Goal: Information Seeking & Learning: Learn about a topic

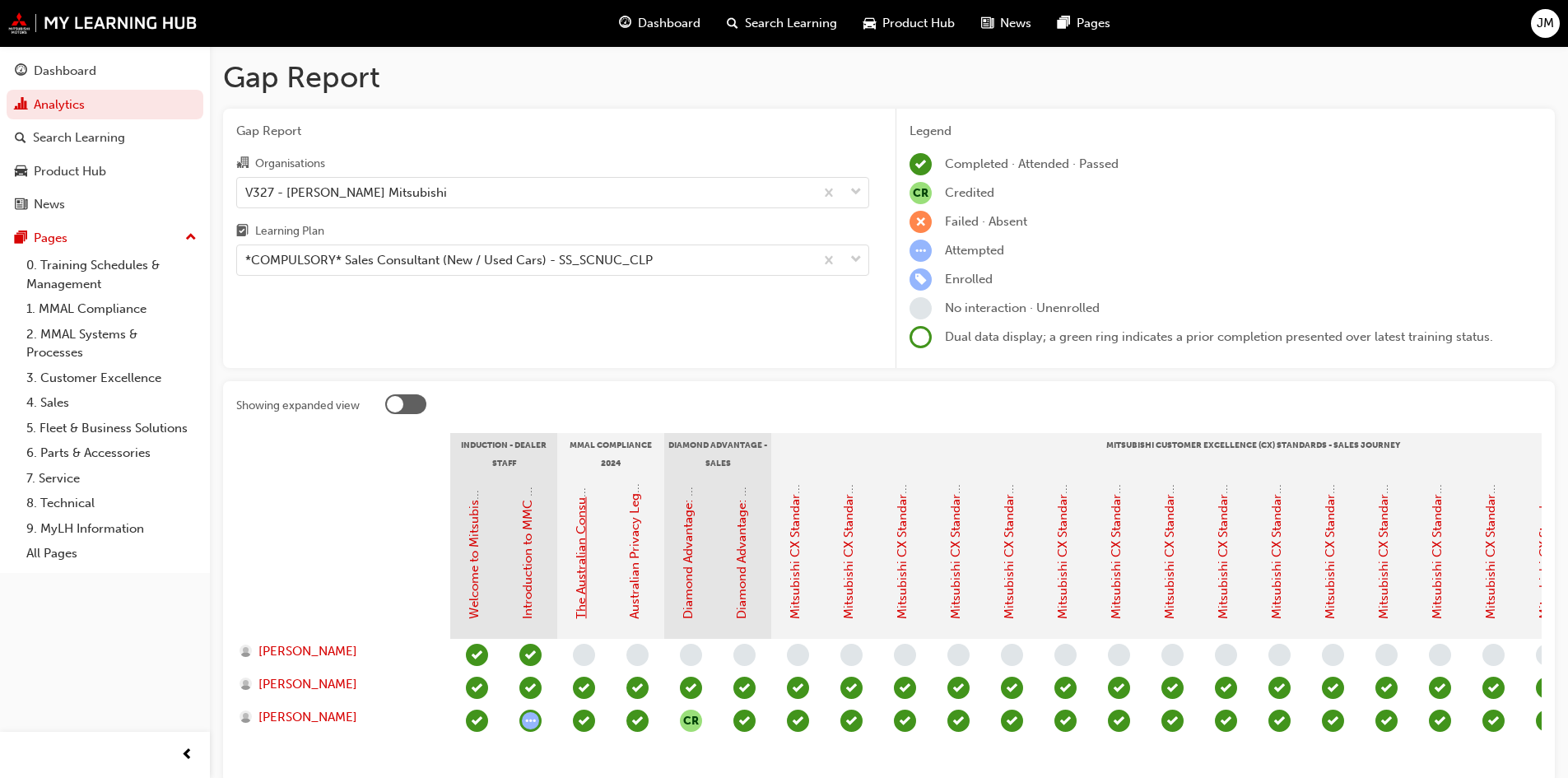
click at [582, 572] on link "The Australian Consumer Law (MMAL Compliance - 2024)" at bounding box center [581, 453] width 15 height 333
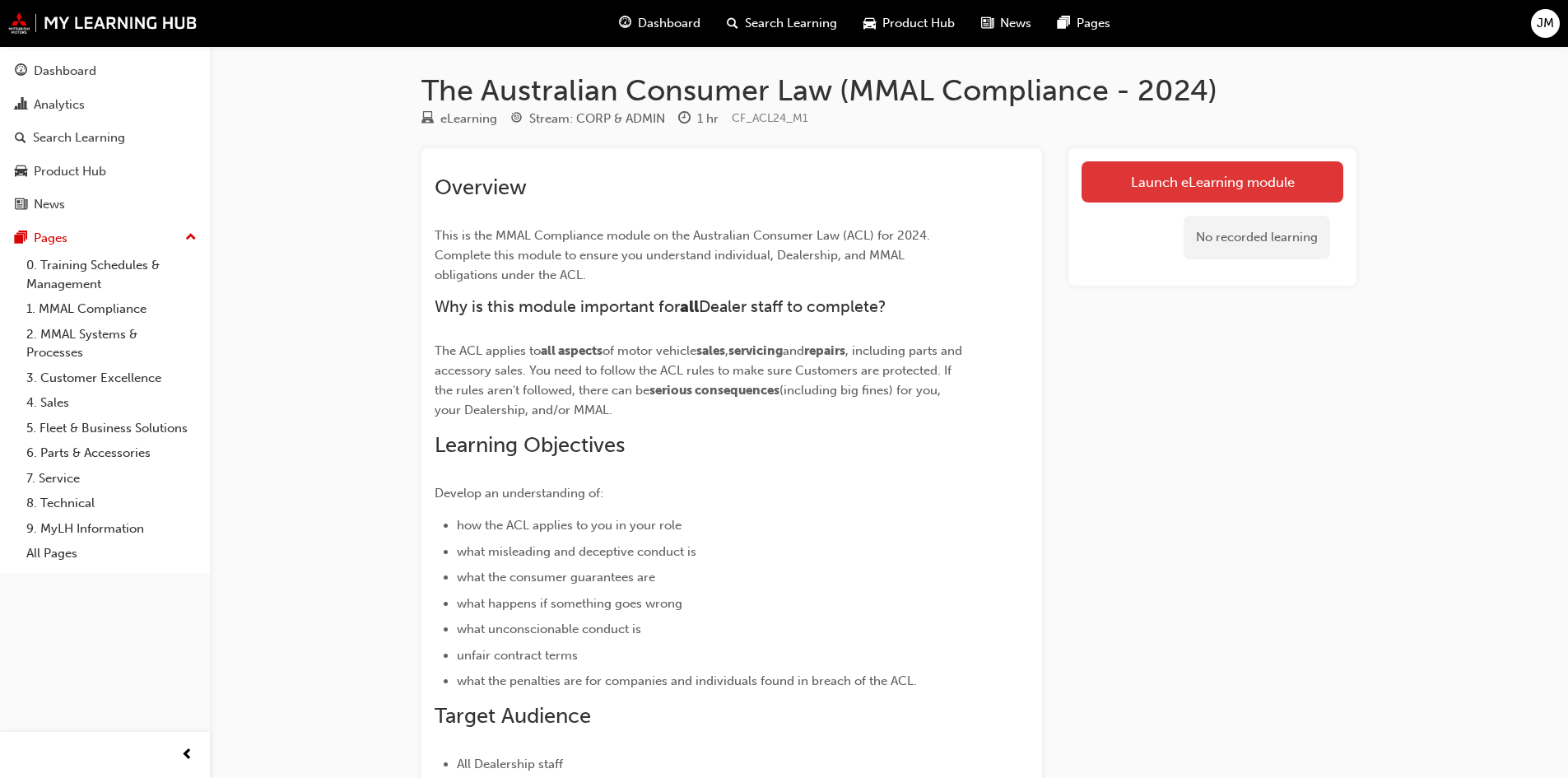
click at [1272, 182] on link "Launch eLearning module" at bounding box center [1213, 182] width 262 height 41
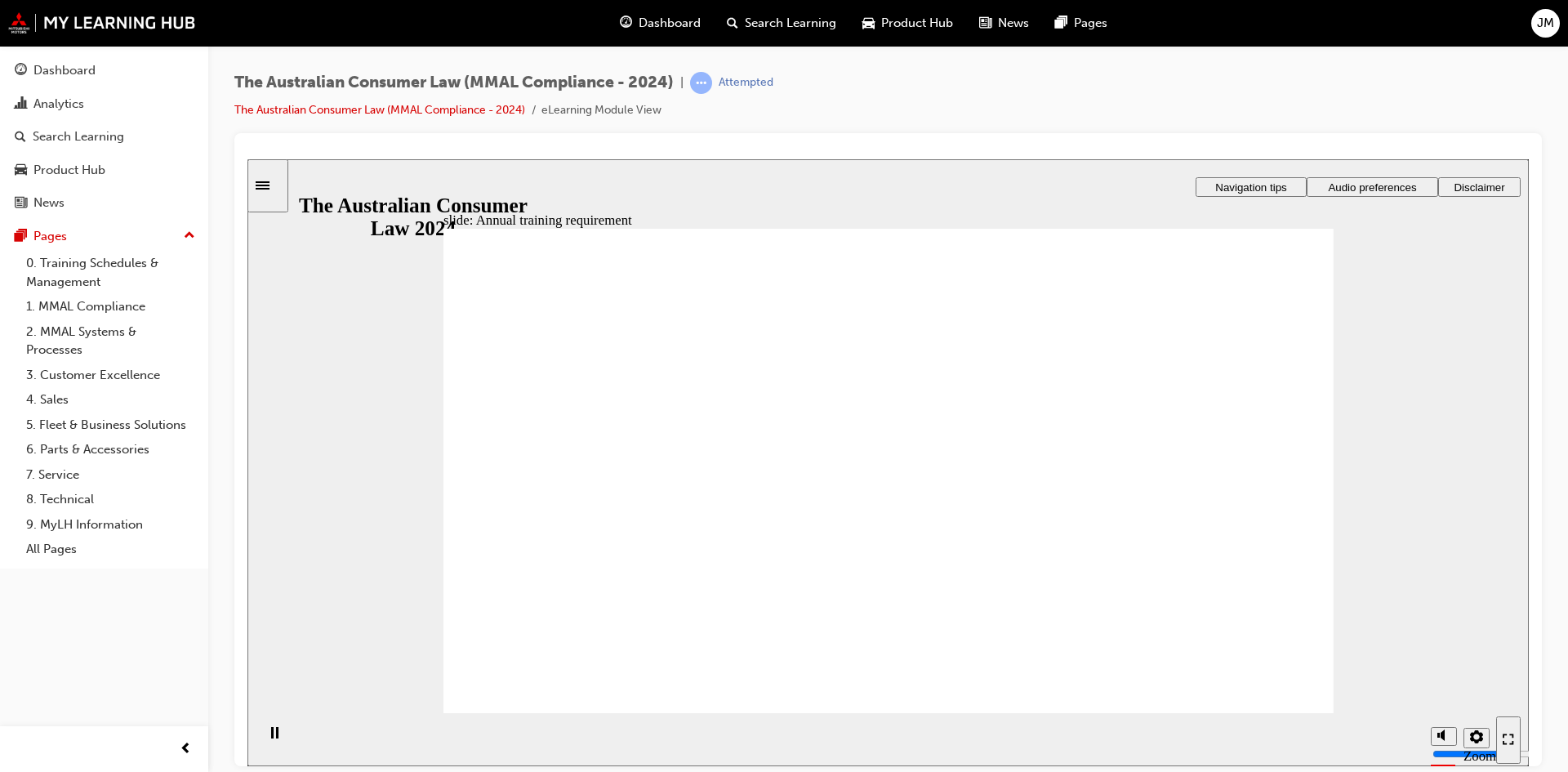
drag, startPoint x: 1116, startPoint y: 519, endPoint x: 1106, endPoint y: 507, distance: 15.6
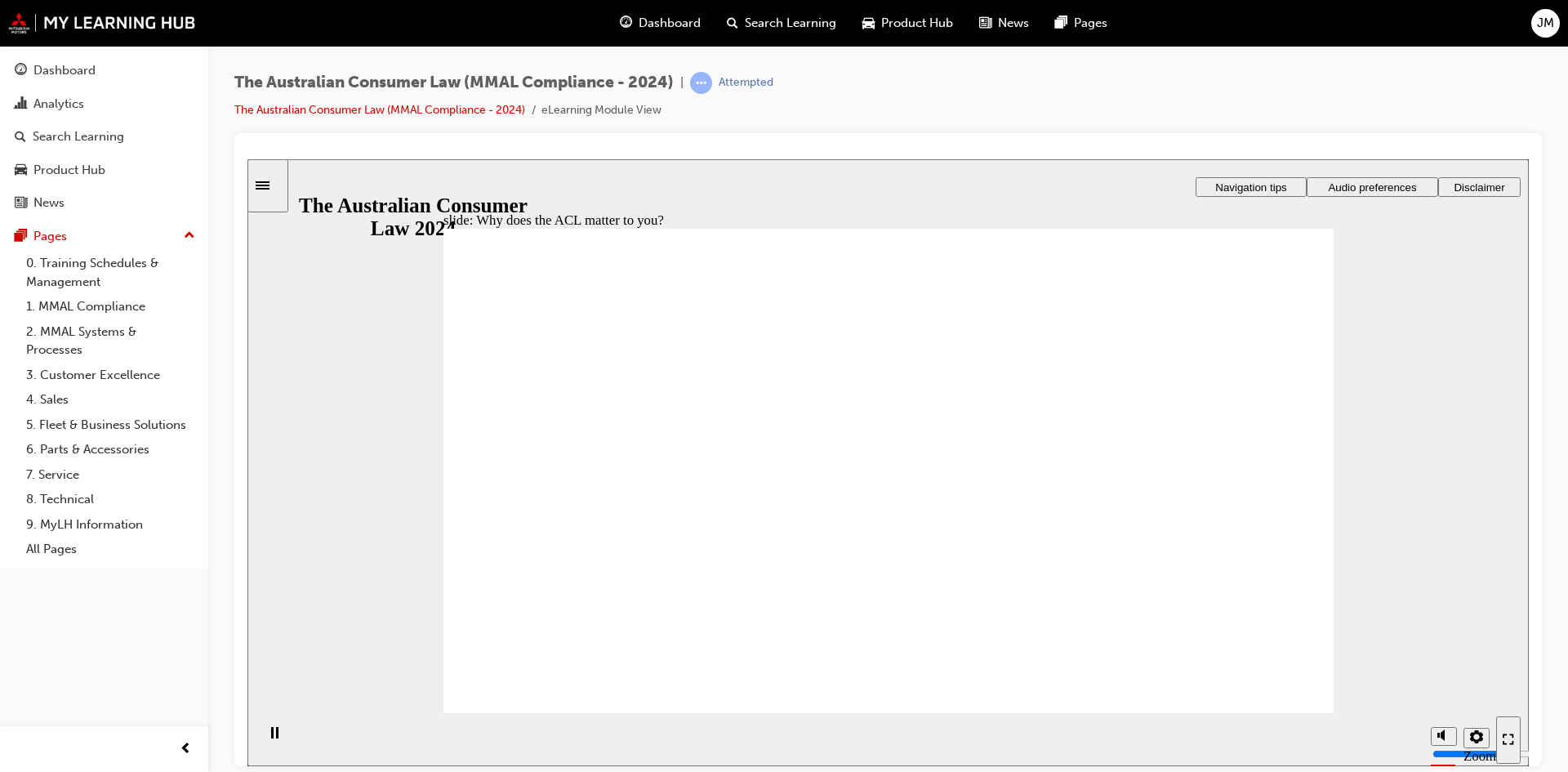
radio input "true"
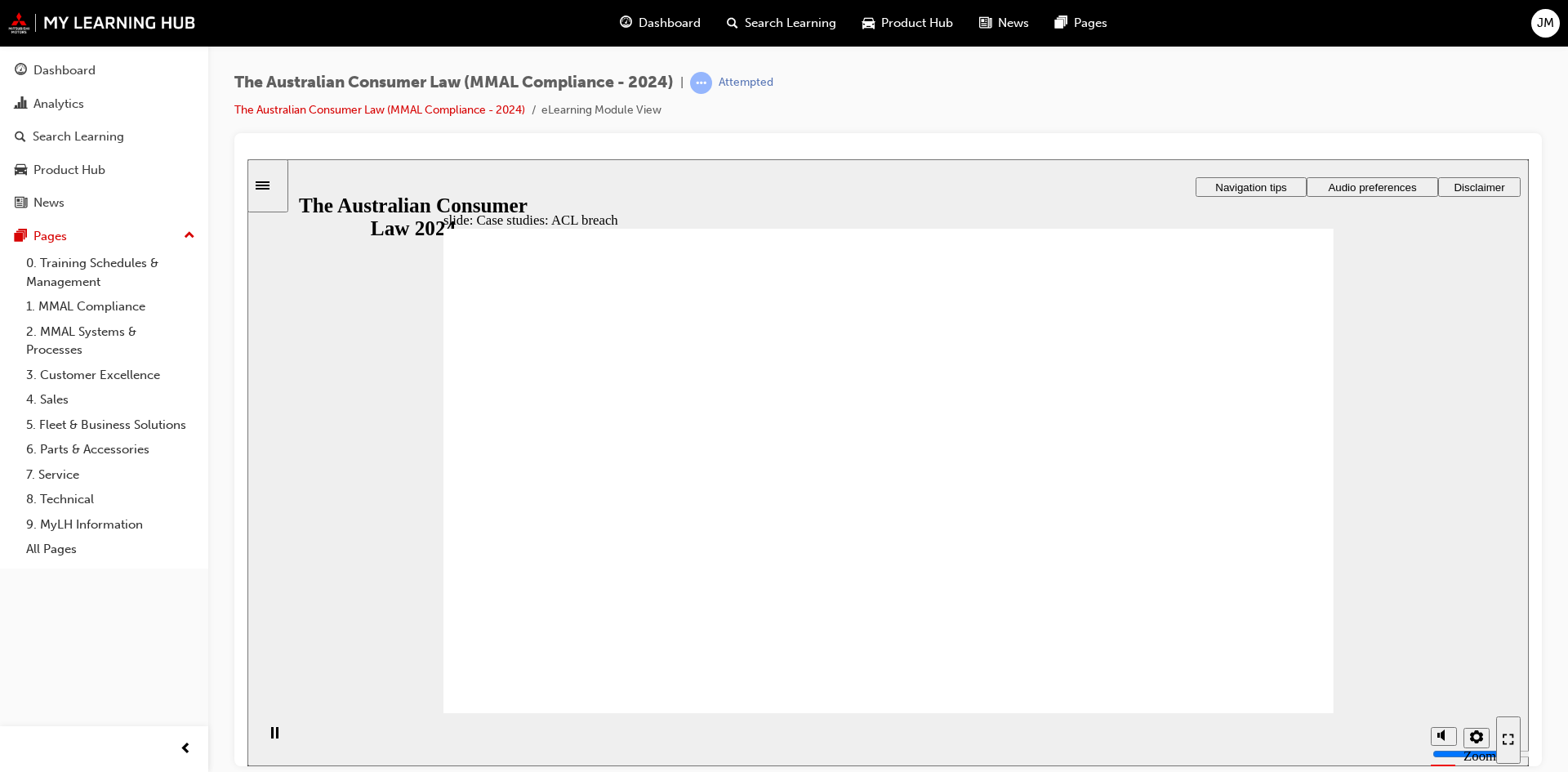
drag, startPoint x: 1187, startPoint y: 330, endPoint x: 1216, endPoint y: 382, distance: 59.5
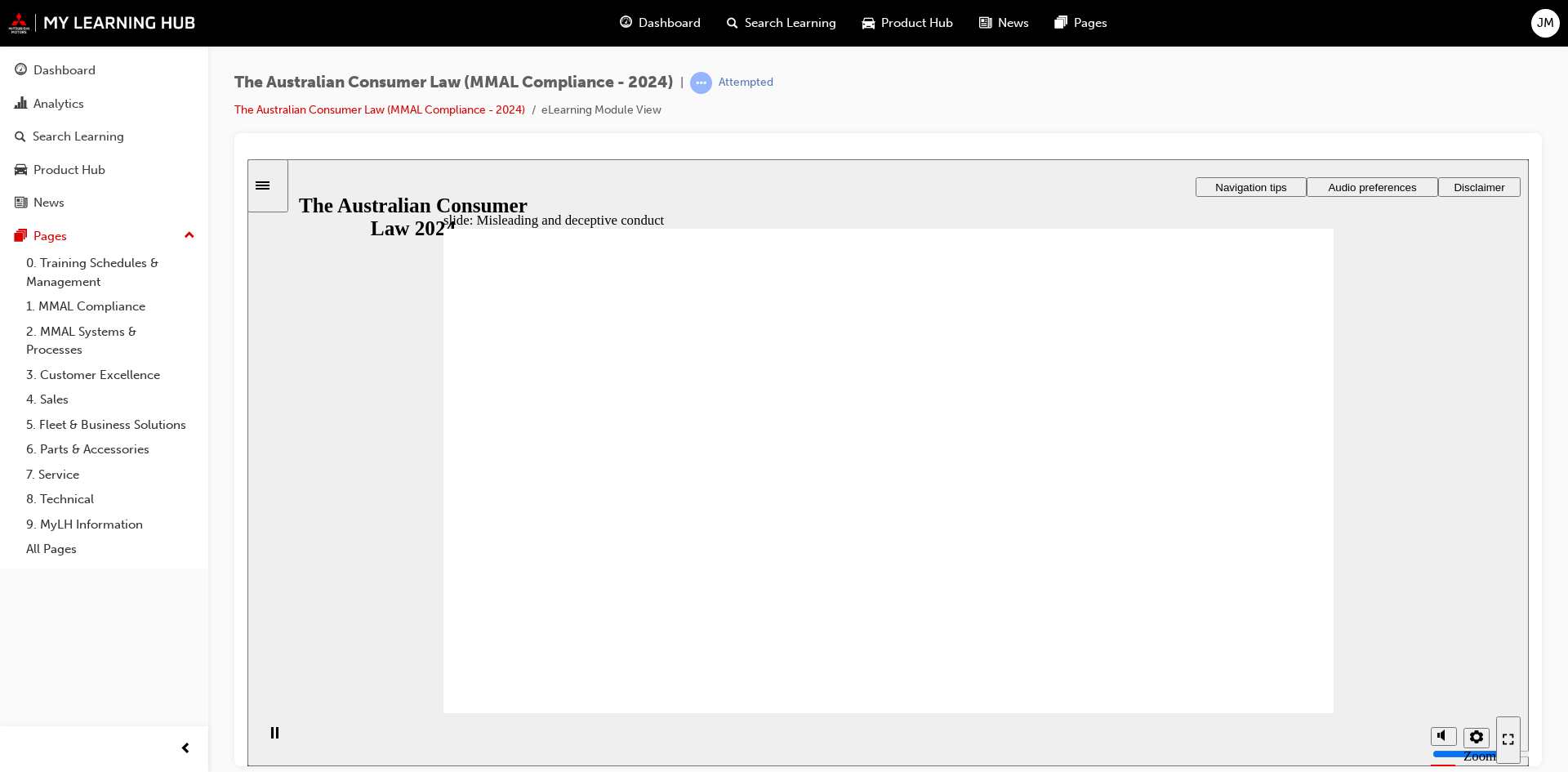
drag, startPoint x: 934, startPoint y: 420, endPoint x: 748, endPoint y: 572, distance: 240.2
drag, startPoint x: 872, startPoint y: 440, endPoint x: 1032, endPoint y: 585, distance: 215.9
drag, startPoint x: 979, startPoint y: 437, endPoint x: 795, endPoint y: 576, distance: 230.6
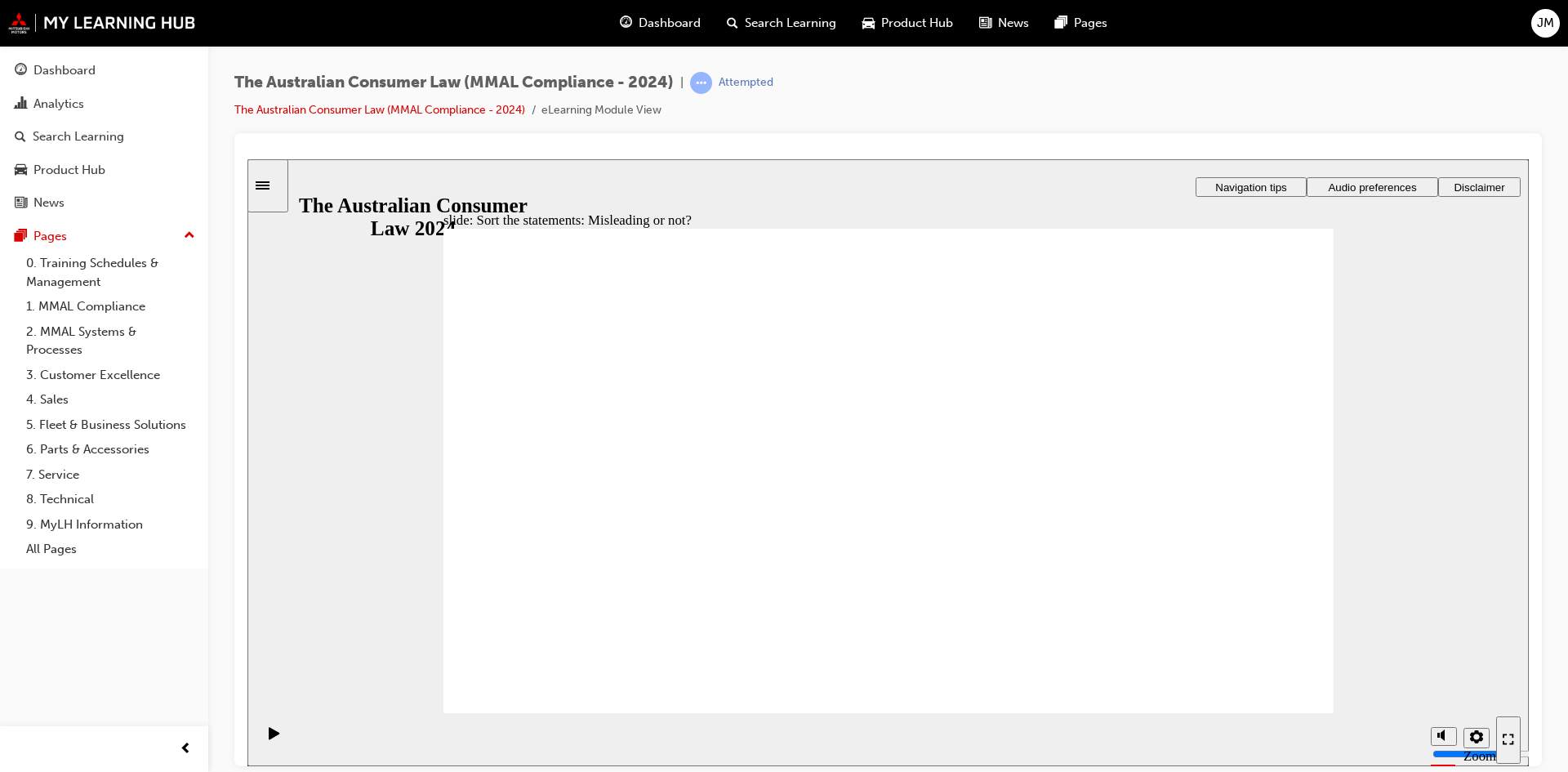
drag, startPoint x: 892, startPoint y: 442, endPoint x: 1044, endPoint y: 600, distance: 219.2
drag, startPoint x: 895, startPoint y: 437, endPoint x: 719, endPoint y: 586, distance: 230.6
drag, startPoint x: 909, startPoint y: 434, endPoint x: 721, endPoint y: 589, distance: 243.7
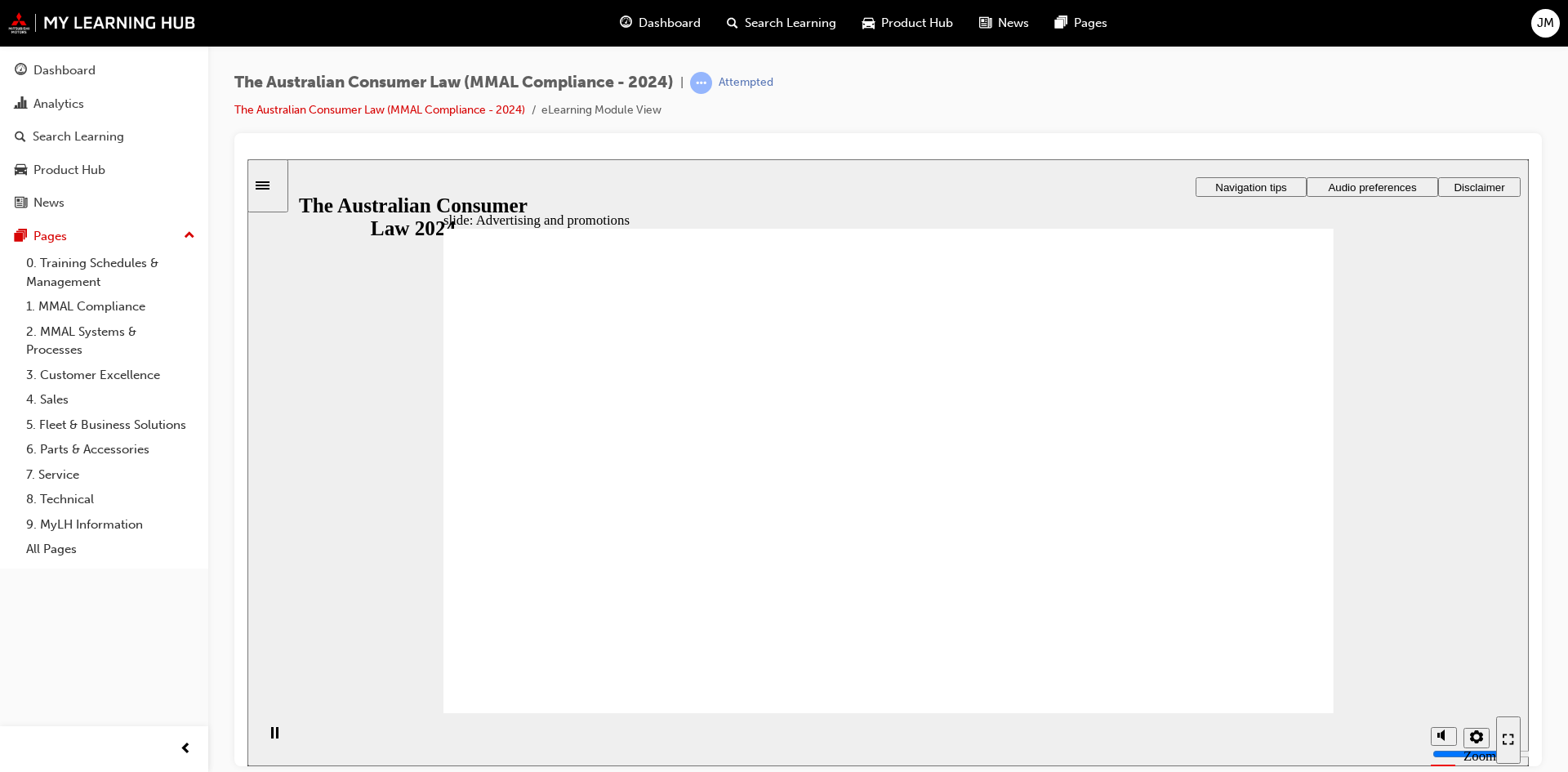
drag, startPoint x: 948, startPoint y: 461, endPoint x: 968, endPoint y: 457, distance: 20.4
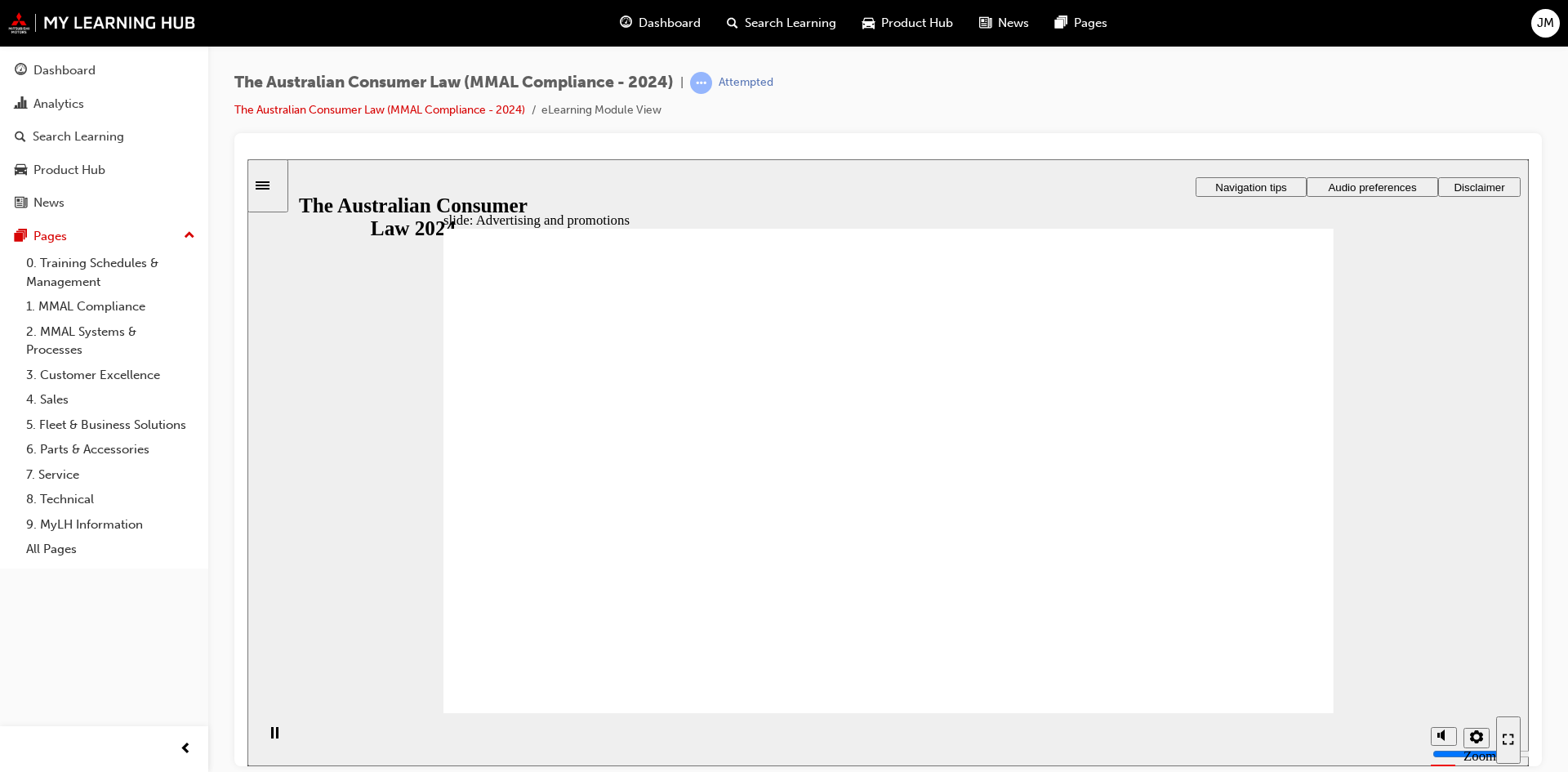
drag, startPoint x: 1174, startPoint y: 370, endPoint x: 955, endPoint y: 495, distance: 252.2
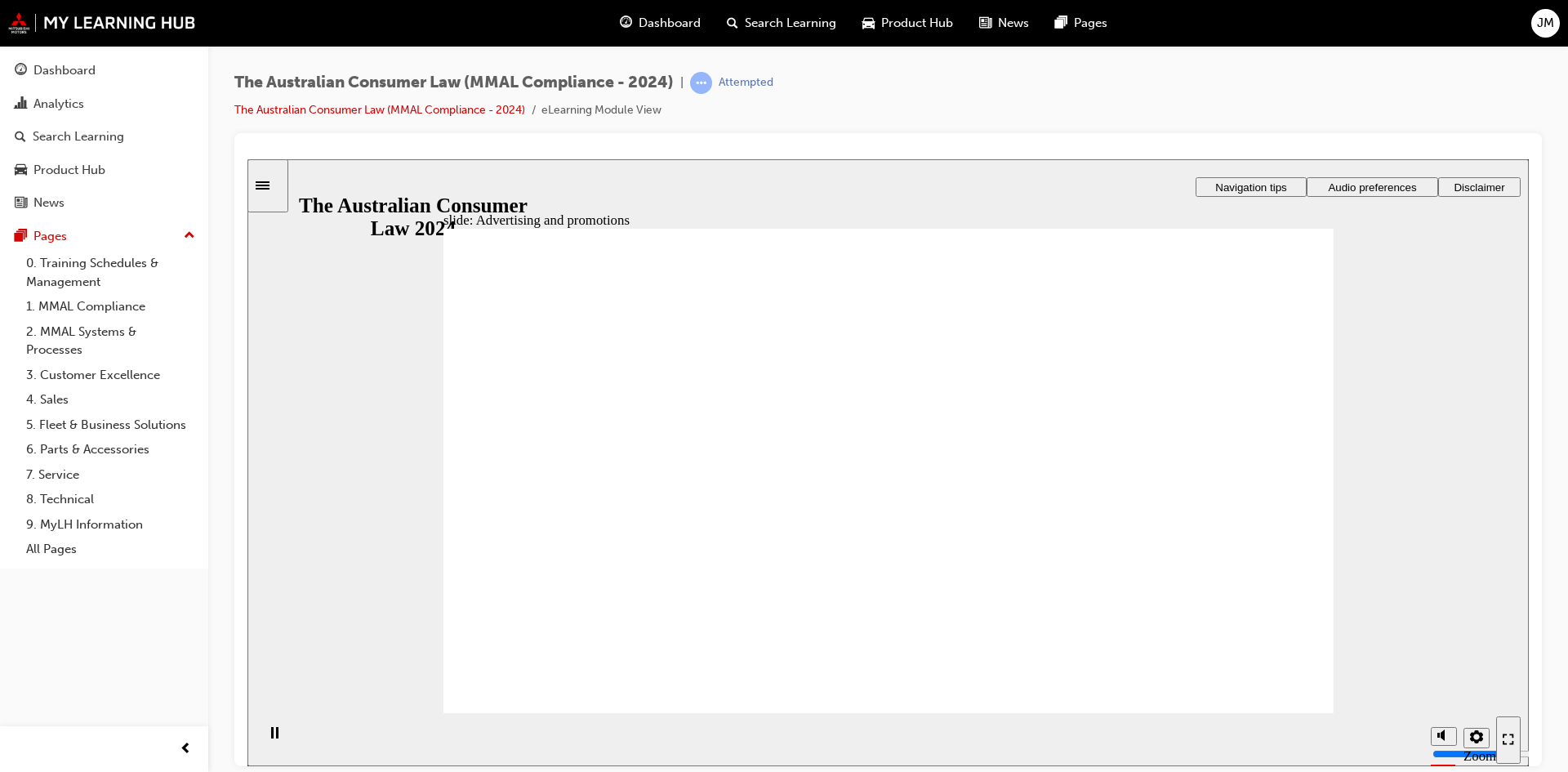
drag, startPoint x: 1179, startPoint y: 387, endPoint x: 1184, endPoint y: 432, distance: 45.3
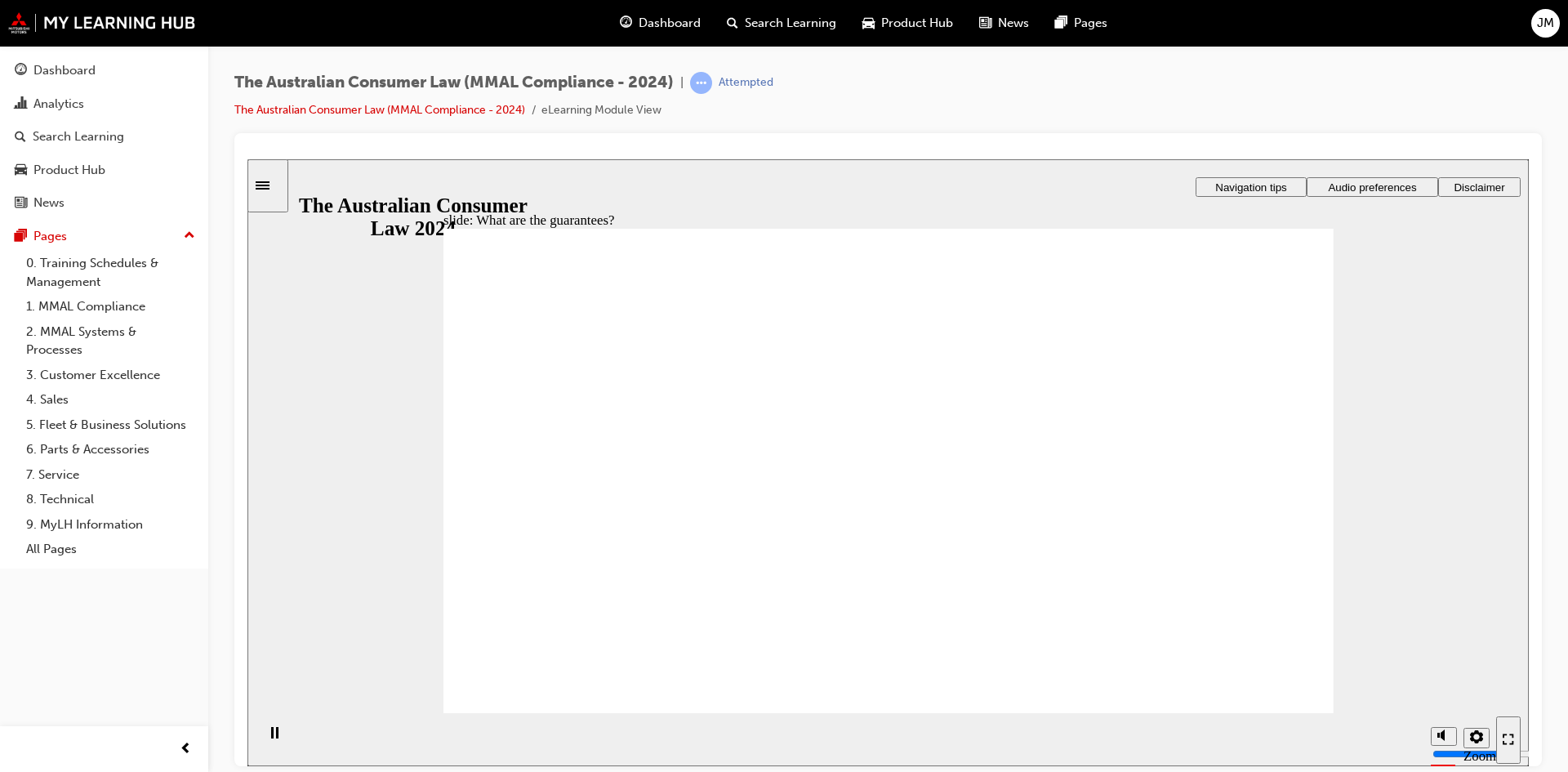
drag, startPoint x: 1062, startPoint y: 430, endPoint x: 1114, endPoint y: 374, distance: 76.4
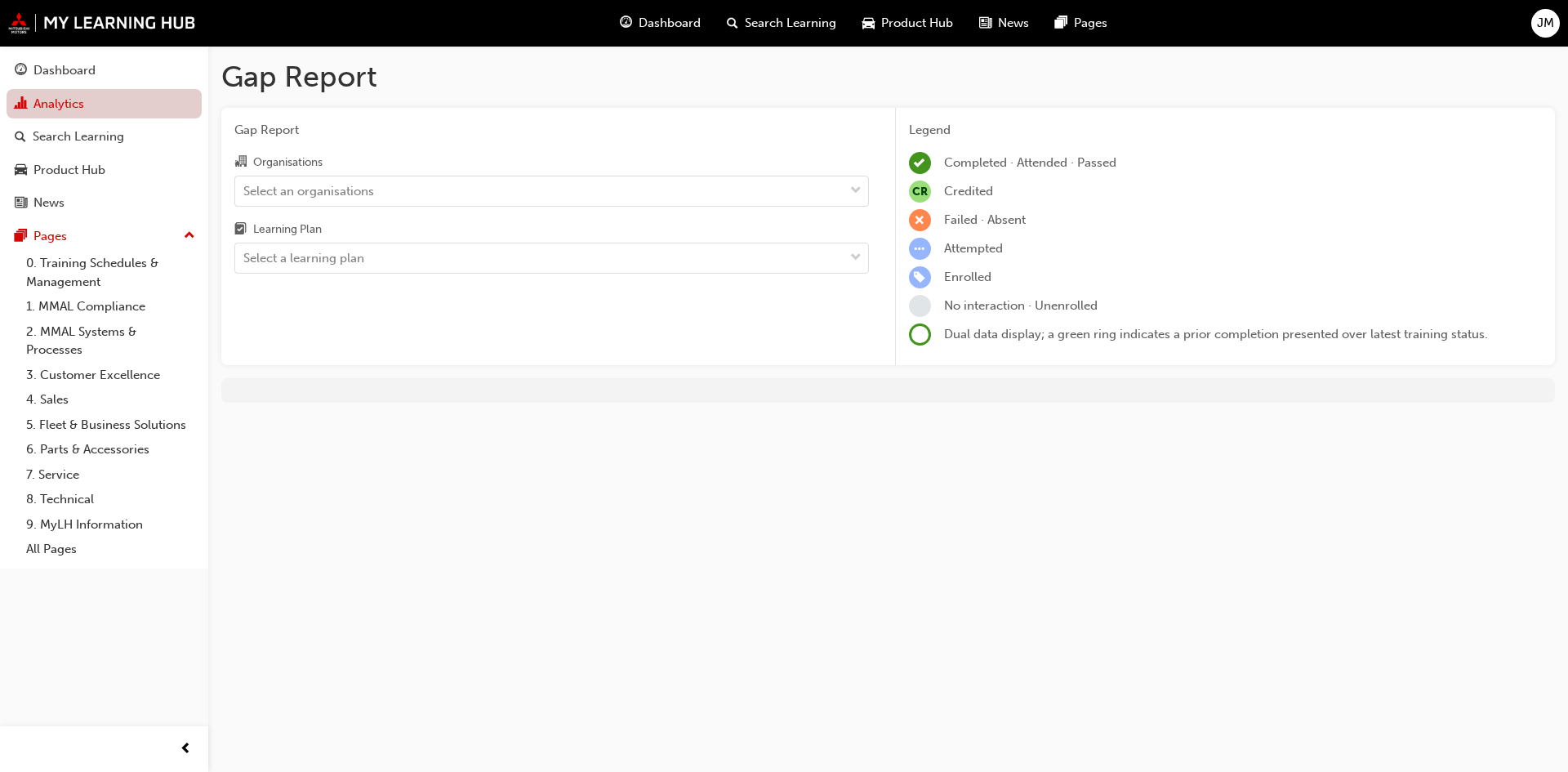
click at [112, 104] on link "Analytics" at bounding box center [103, 104] width 195 height 30
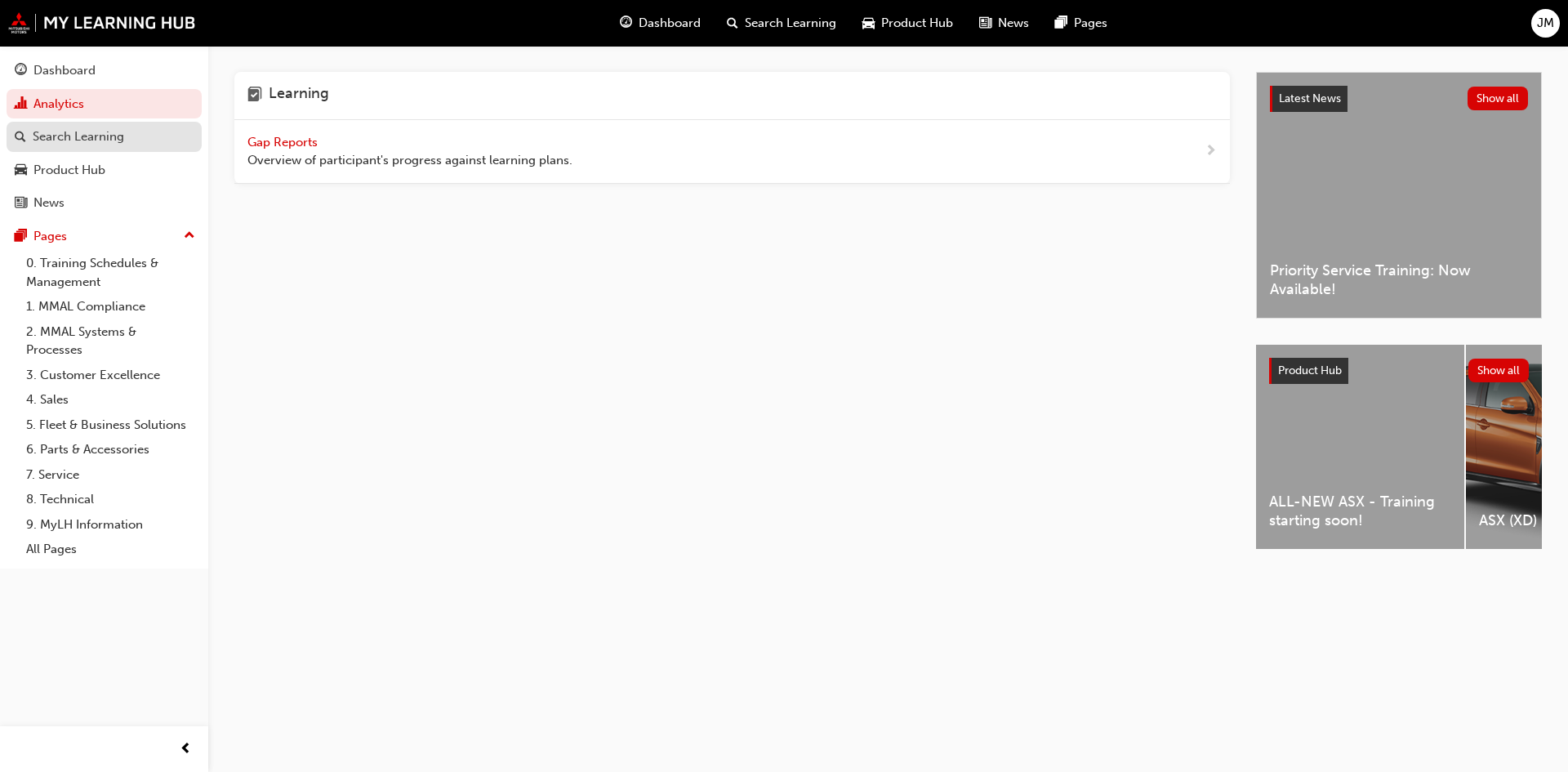
click at [109, 140] on div "Search Learning" at bounding box center [78, 136] width 92 height 19
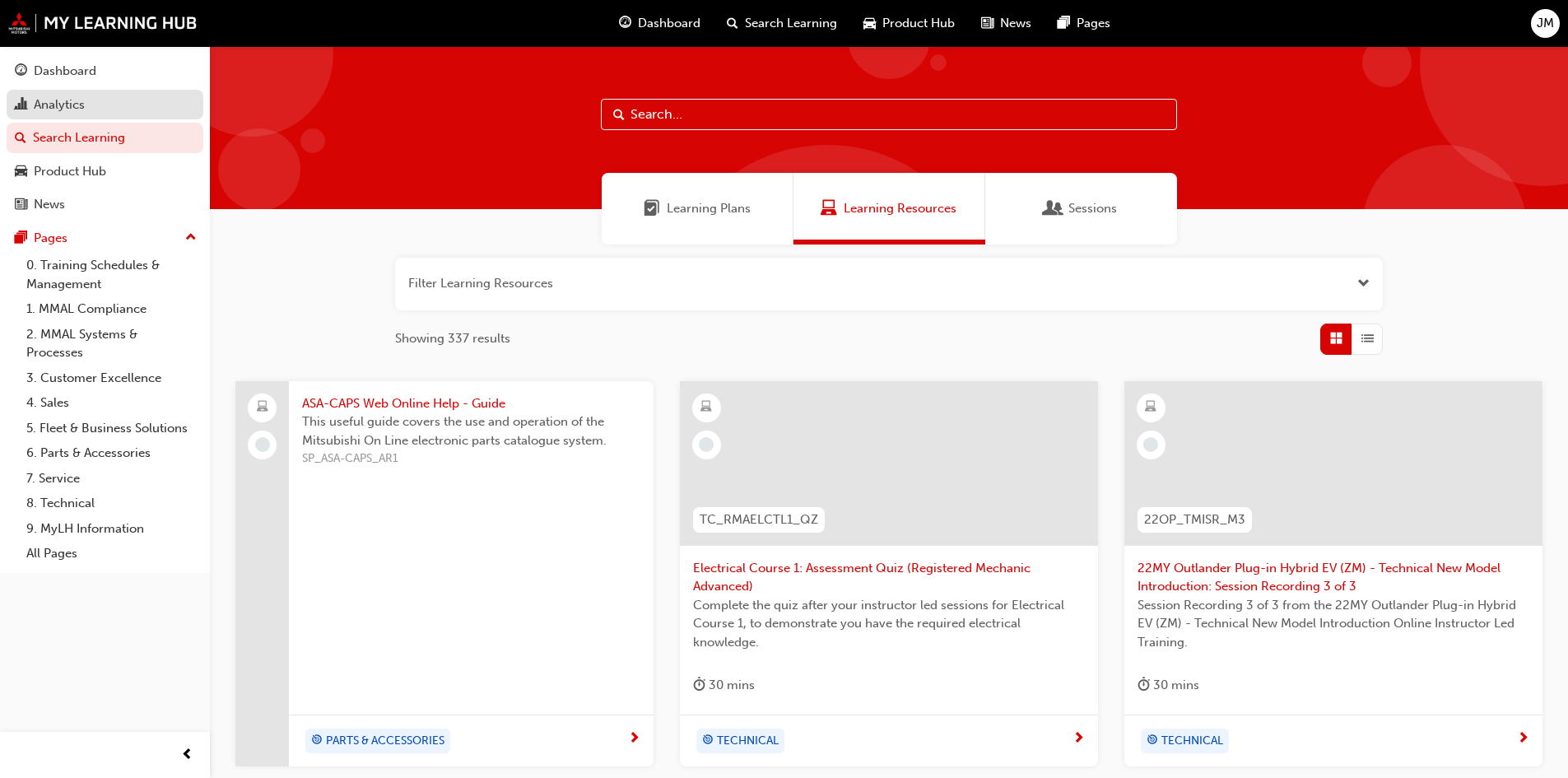
click at [101, 107] on div "Analytics" at bounding box center [105, 105] width 180 height 21
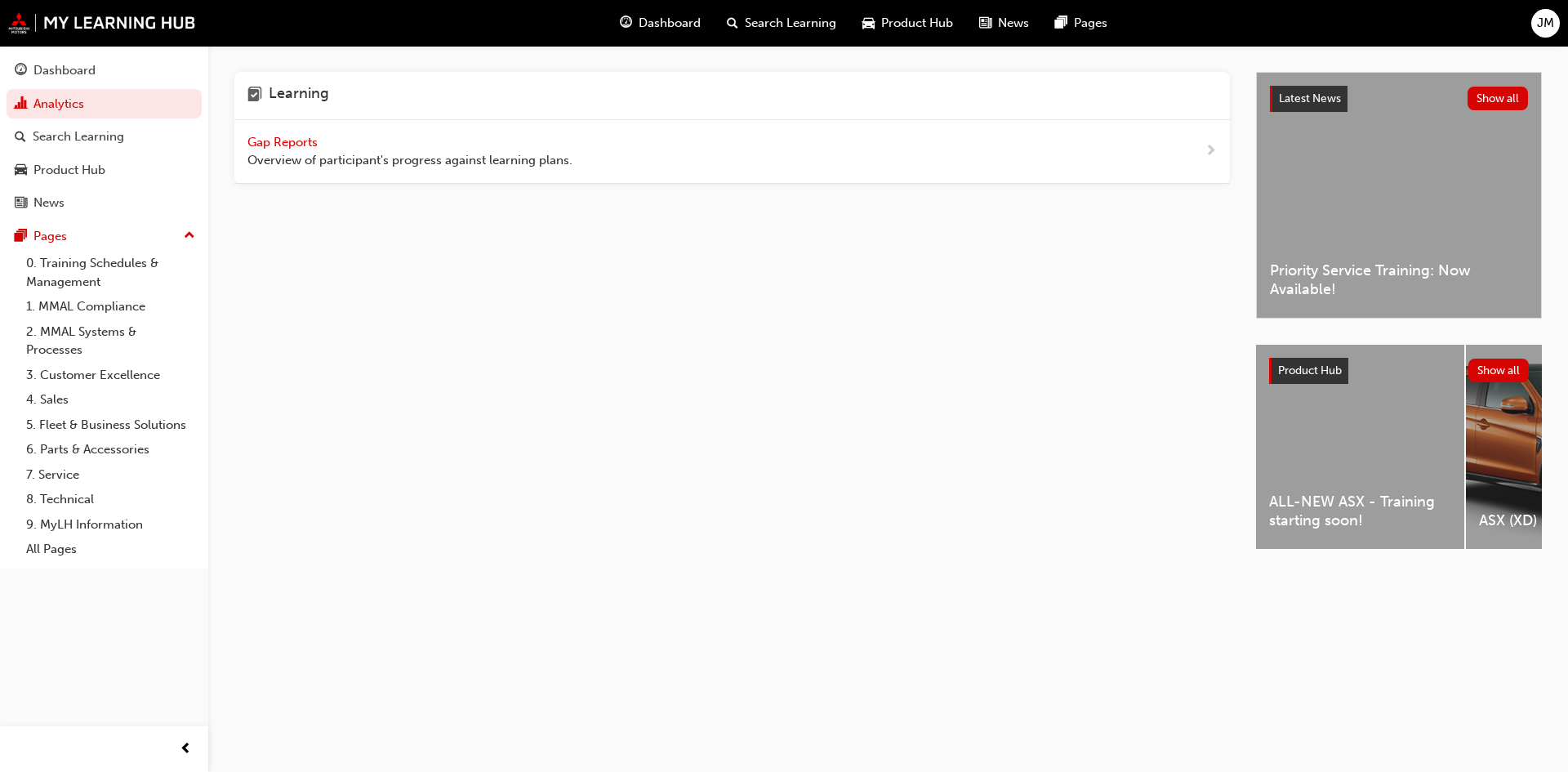
click at [298, 141] on span "Gap Reports" at bounding box center [284, 142] width 74 height 15
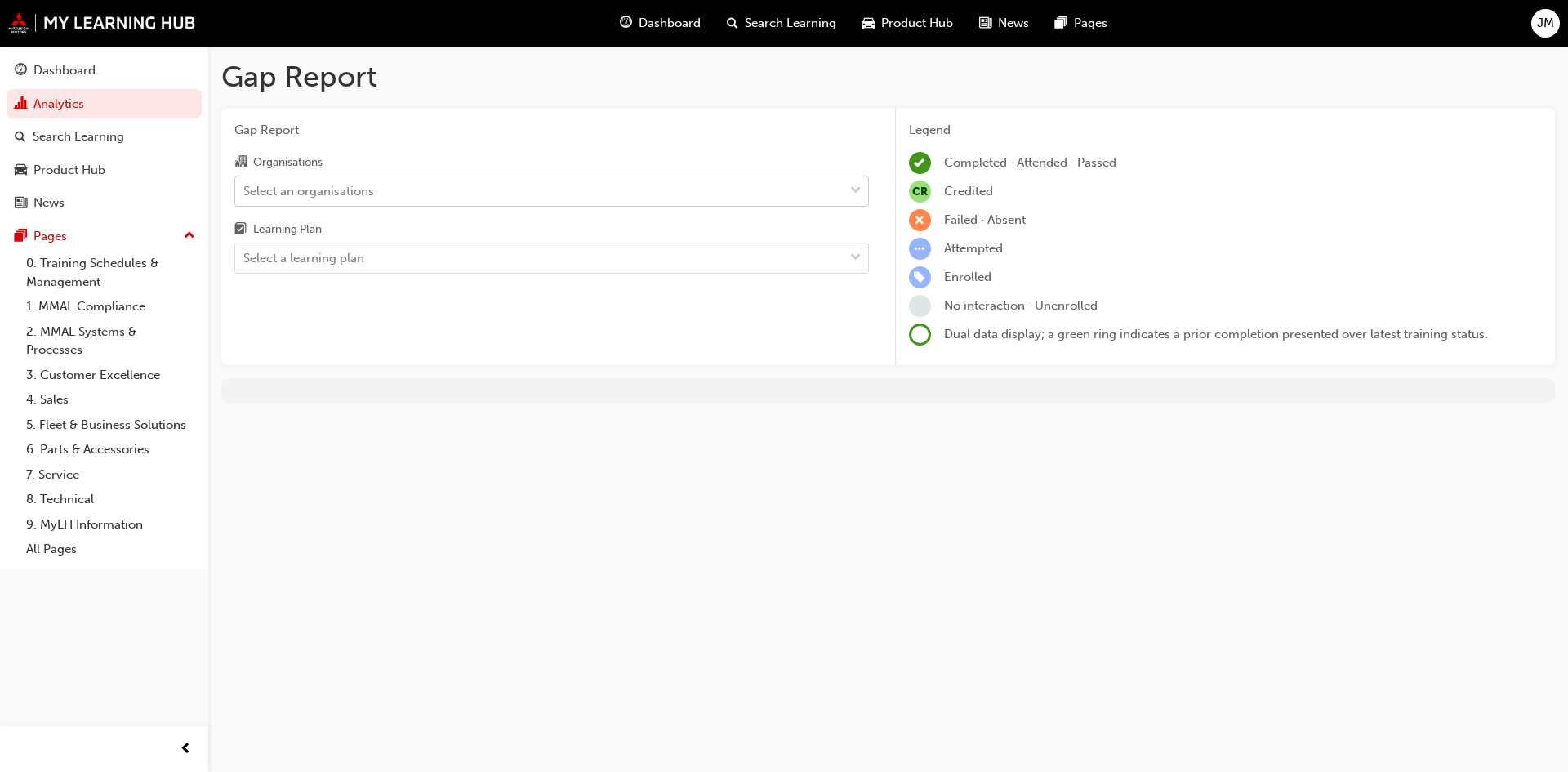
click at [342, 197] on div "Select an organisations" at bounding box center [309, 190] width 131 height 19
click at [245, 197] on input "Organisations Select an organisations" at bounding box center [245, 190] width 2 height 14
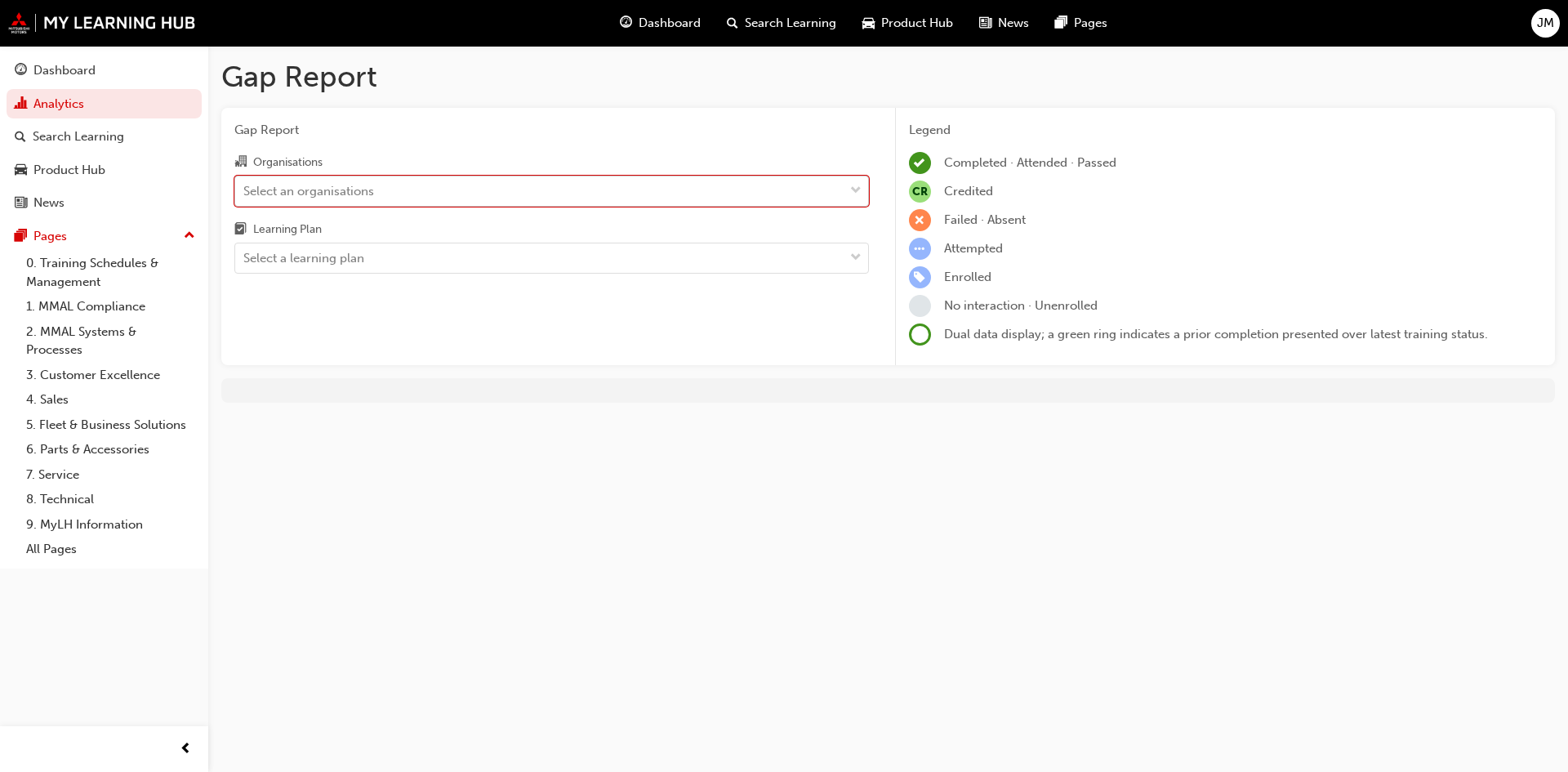
click at [342, 197] on div "Select an organisations" at bounding box center [309, 190] width 131 height 19
click at [245, 197] on input "Organisations 0 results available. Select is focused ,type to refine list, pres…" at bounding box center [245, 190] width 2 height 14
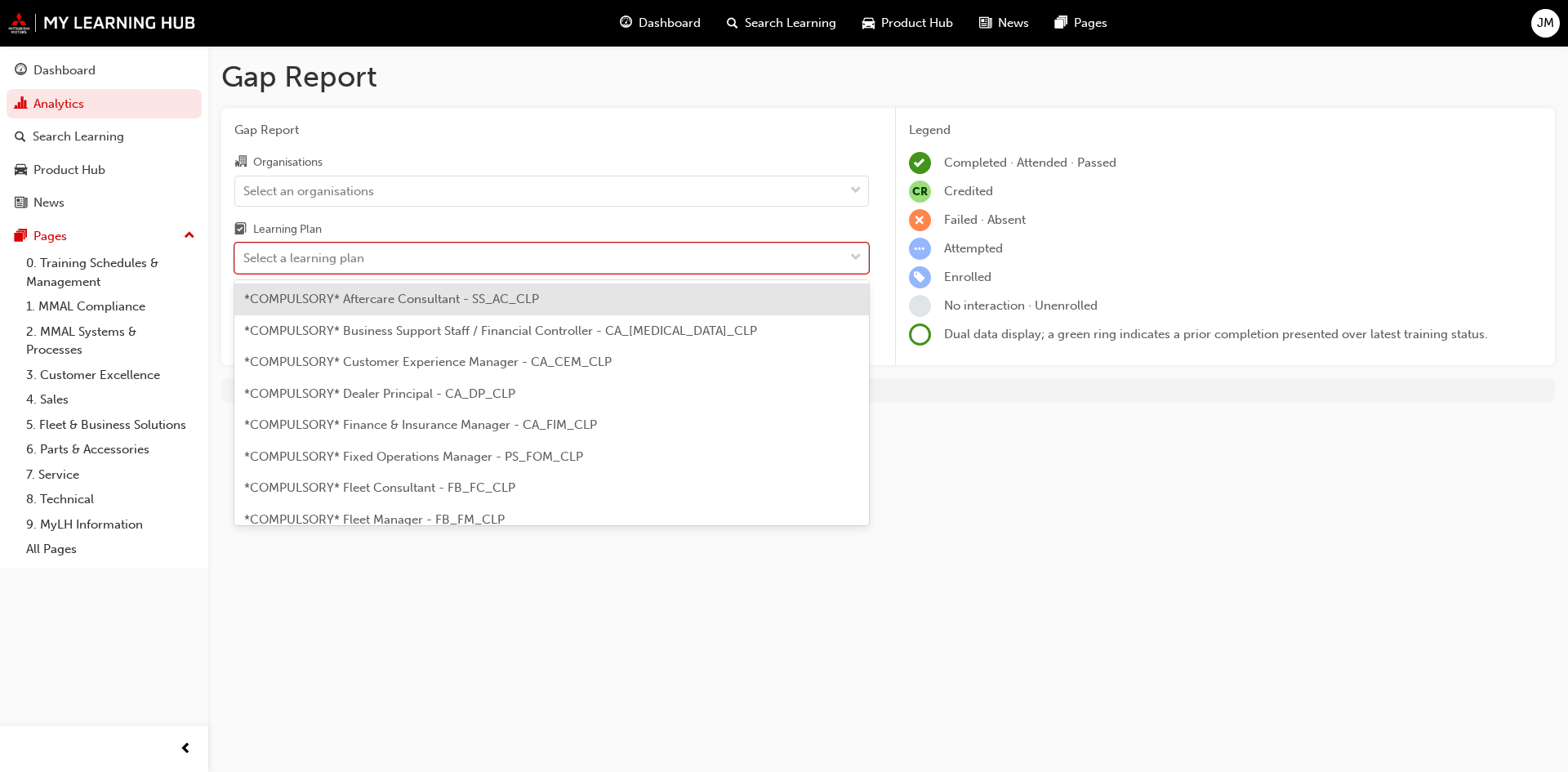
click at [332, 262] on div "Select a learning plan" at bounding box center [304, 258] width 121 height 19
click at [245, 262] on input "Learning Plan option *COMPULSORY* Aftercare Consultant - SS_AC_CLP focused, 1 o…" at bounding box center [245, 258] width 2 height 14
click at [356, 188] on div "Select an organisations" at bounding box center [309, 190] width 131 height 19
click at [245, 188] on input "Organisations Select an organisations" at bounding box center [245, 190] width 2 height 14
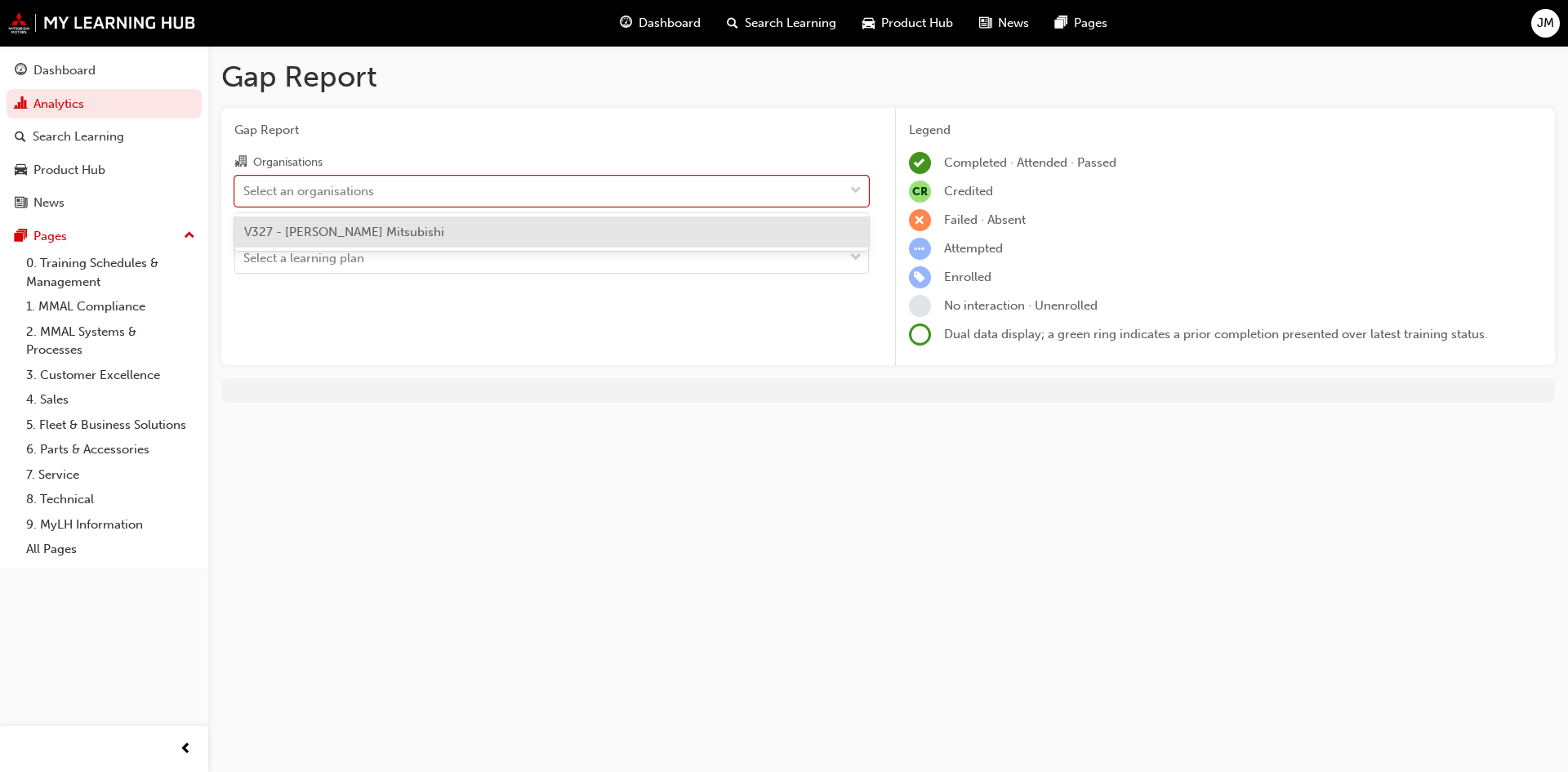
click at [345, 239] on div "V327 - [PERSON_NAME] Mitsubishi" at bounding box center [552, 232] width 635 height 32
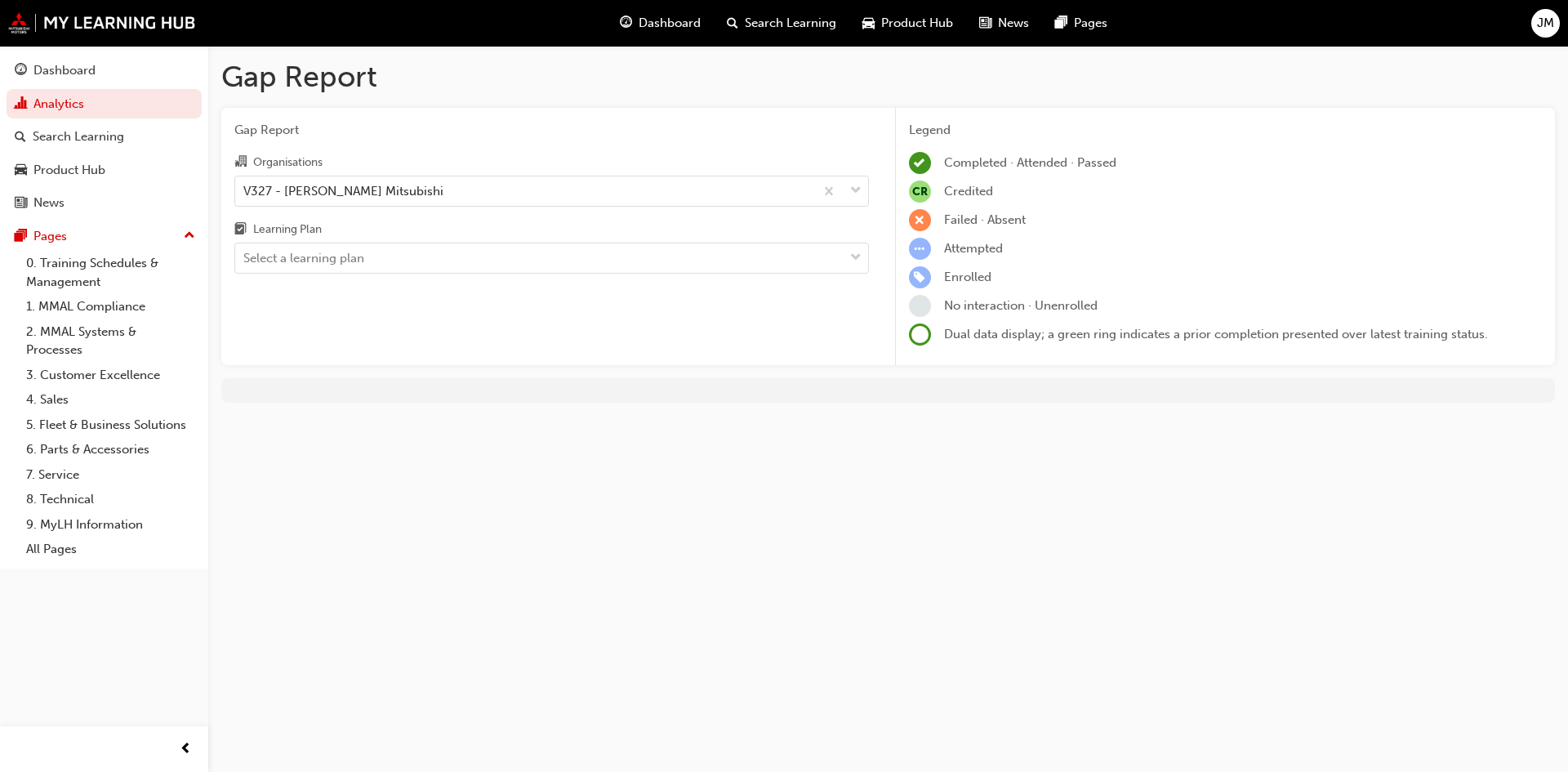
click at [289, 232] on div "Learning Plan" at bounding box center [287, 229] width 68 height 16
click at [245, 251] on input "Learning Plan Select a learning plan" at bounding box center [245, 258] width 2 height 14
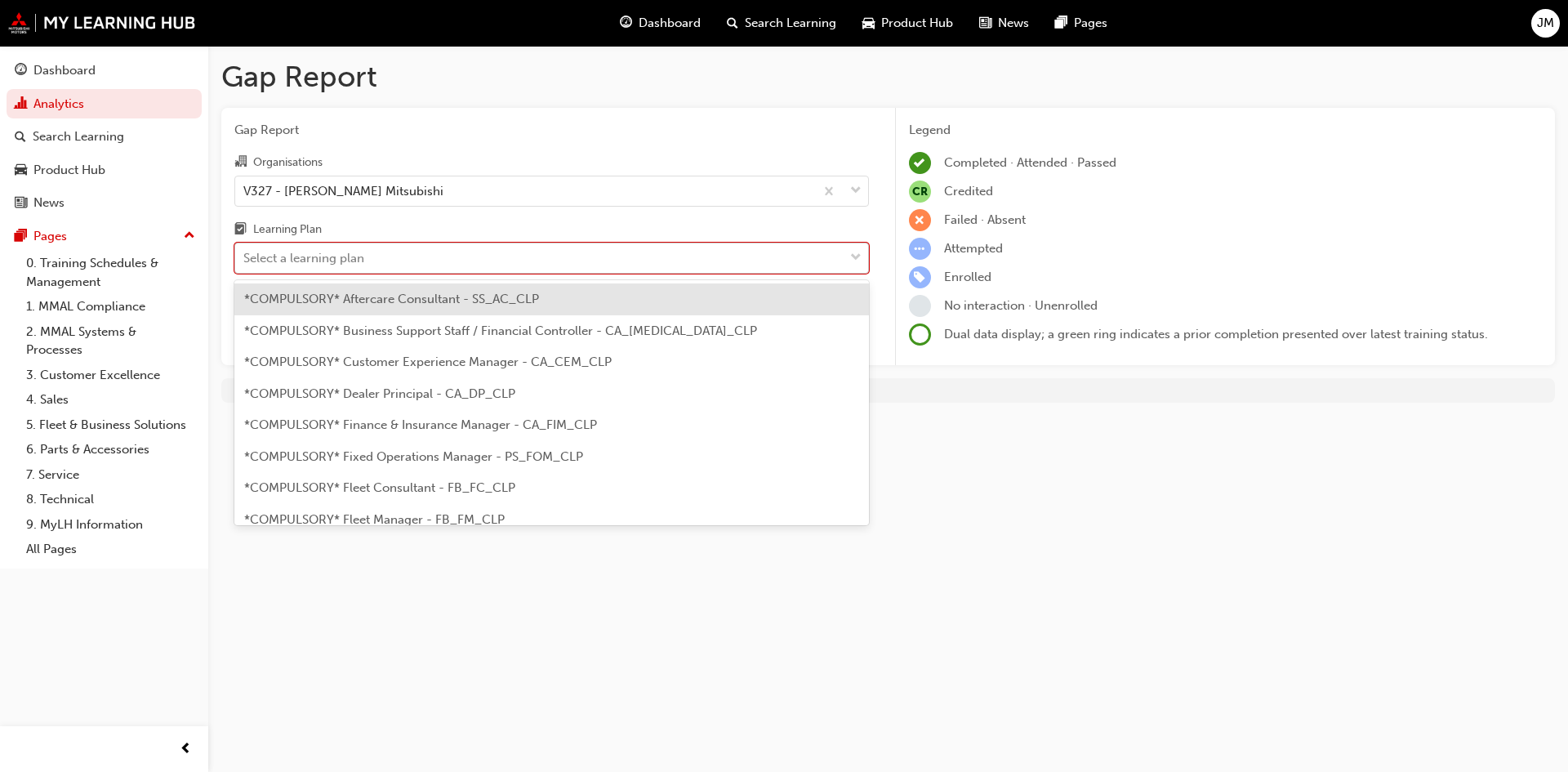
click at [293, 253] on div "Select a learning plan" at bounding box center [304, 258] width 121 height 19
click at [245, 253] on input "Learning Plan option *COMPULSORY* Aftercare Consultant - SS_AC_CLP focused, 1 o…" at bounding box center [245, 258] width 2 height 14
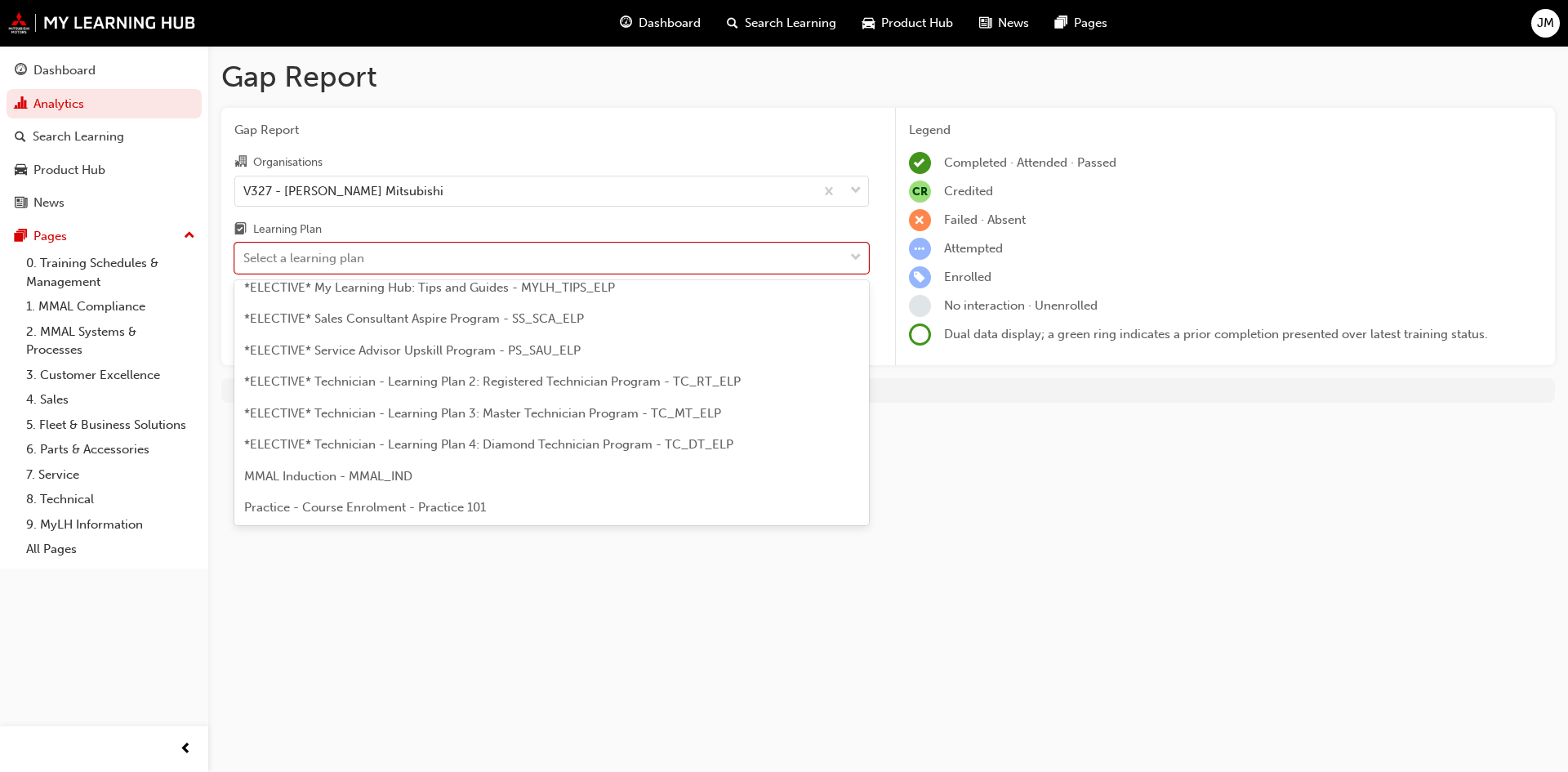
scroll to position [800, 0]
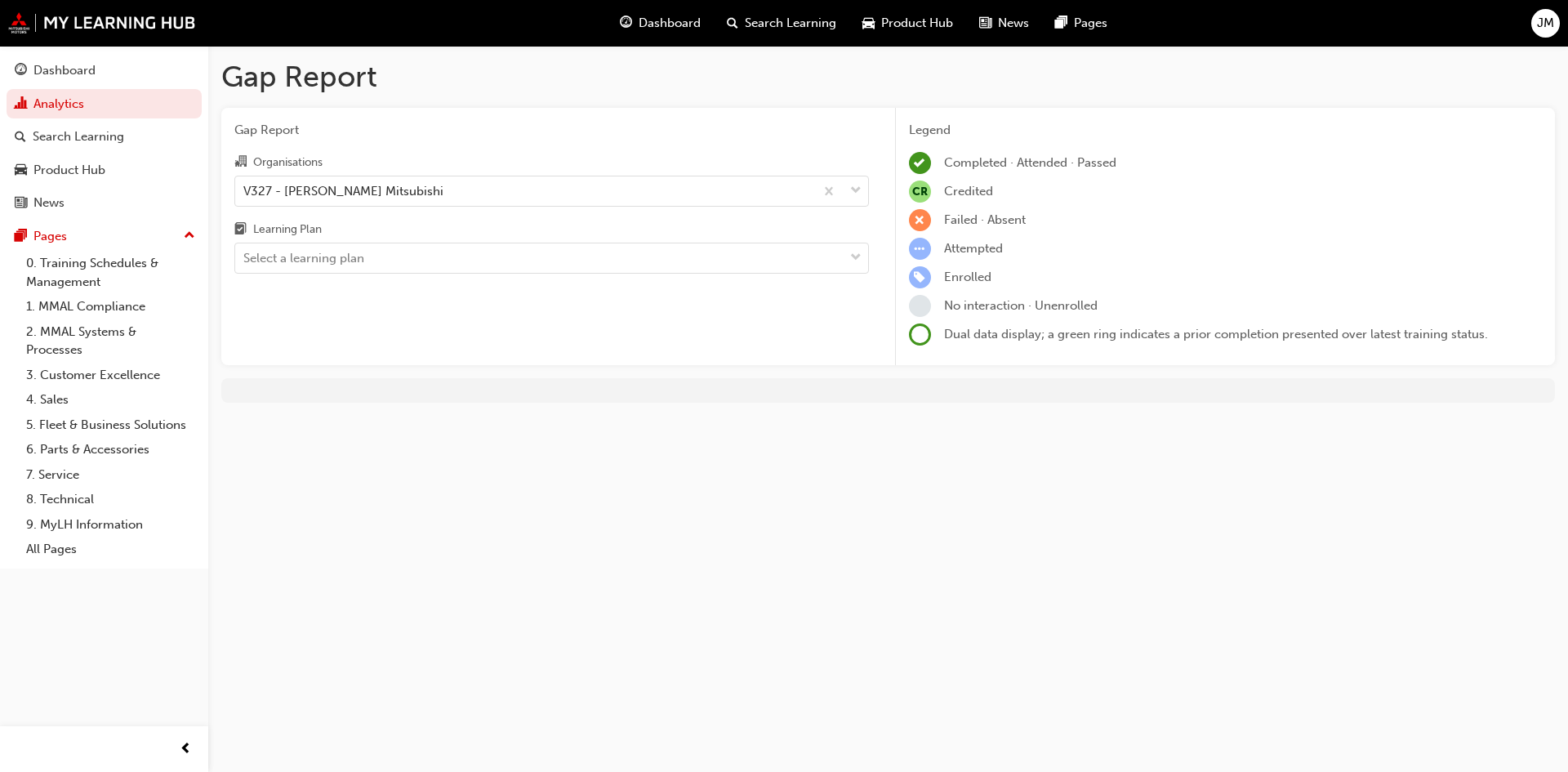
click at [381, 603] on div "Gap Report Gap Report Organisations V327 - [PERSON_NAME] Mitsubishi Learning Pl…" at bounding box center [784, 386] width 1568 height 772
click at [69, 399] on link "4. Sales" at bounding box center [110, 399] width 182 height 25
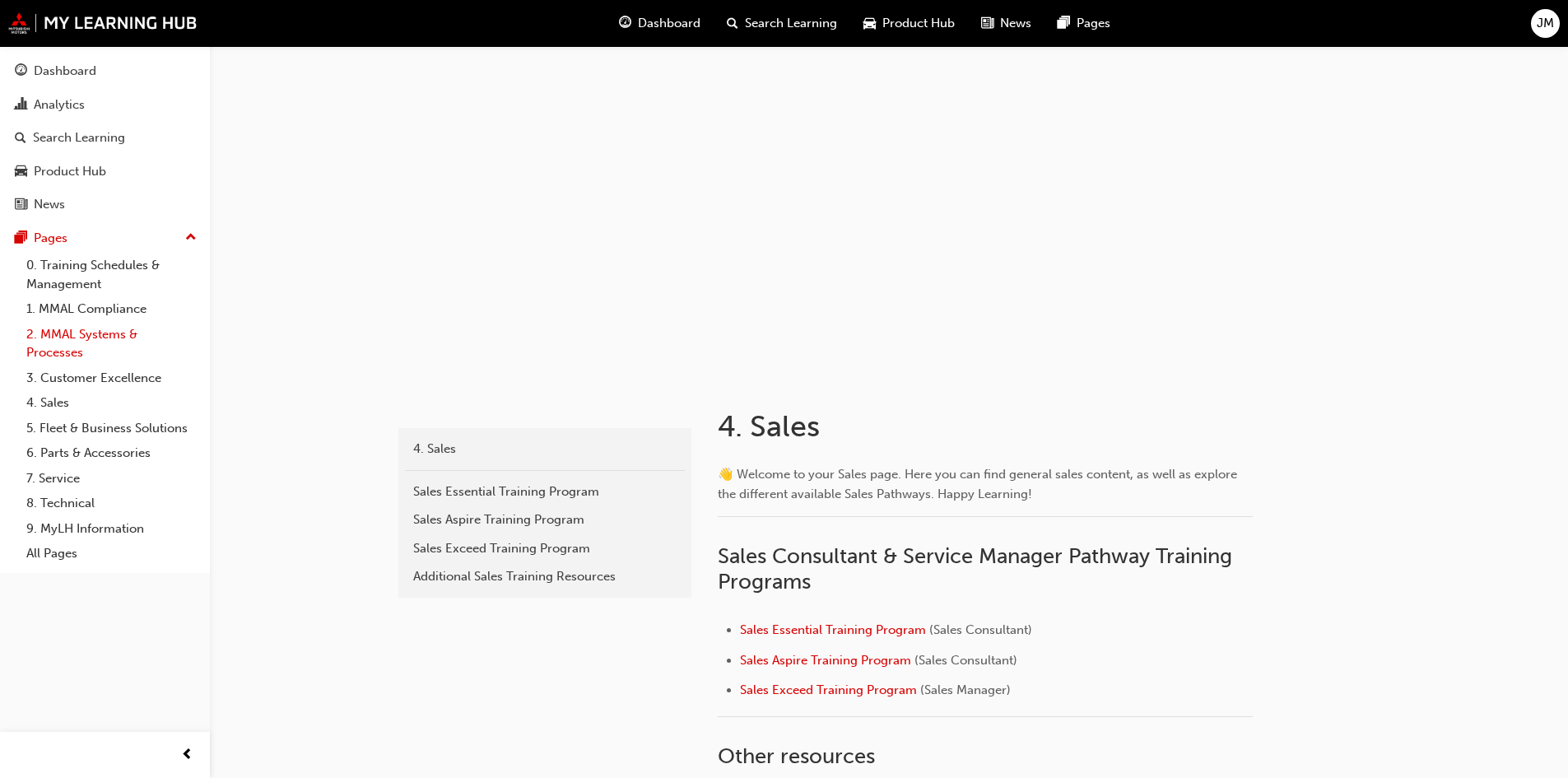
click at [91, 357] on link "2. MMAL Systems & Processes" at bounding box center [111, 343] width 184 height 44
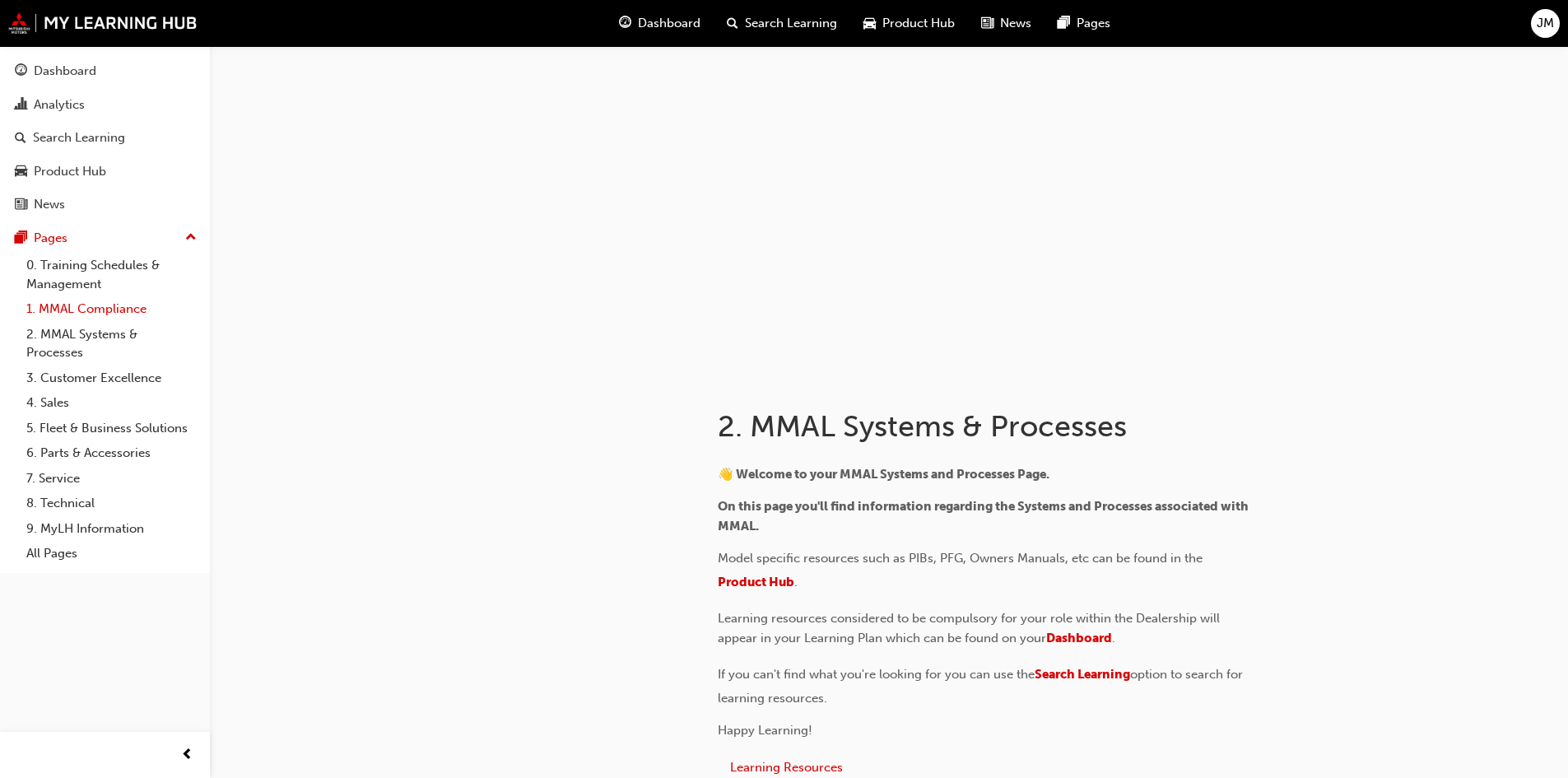
click at [91, 308] on link "1. MMAL Compliance" at bounding box center [111, 309] width 184 height 25
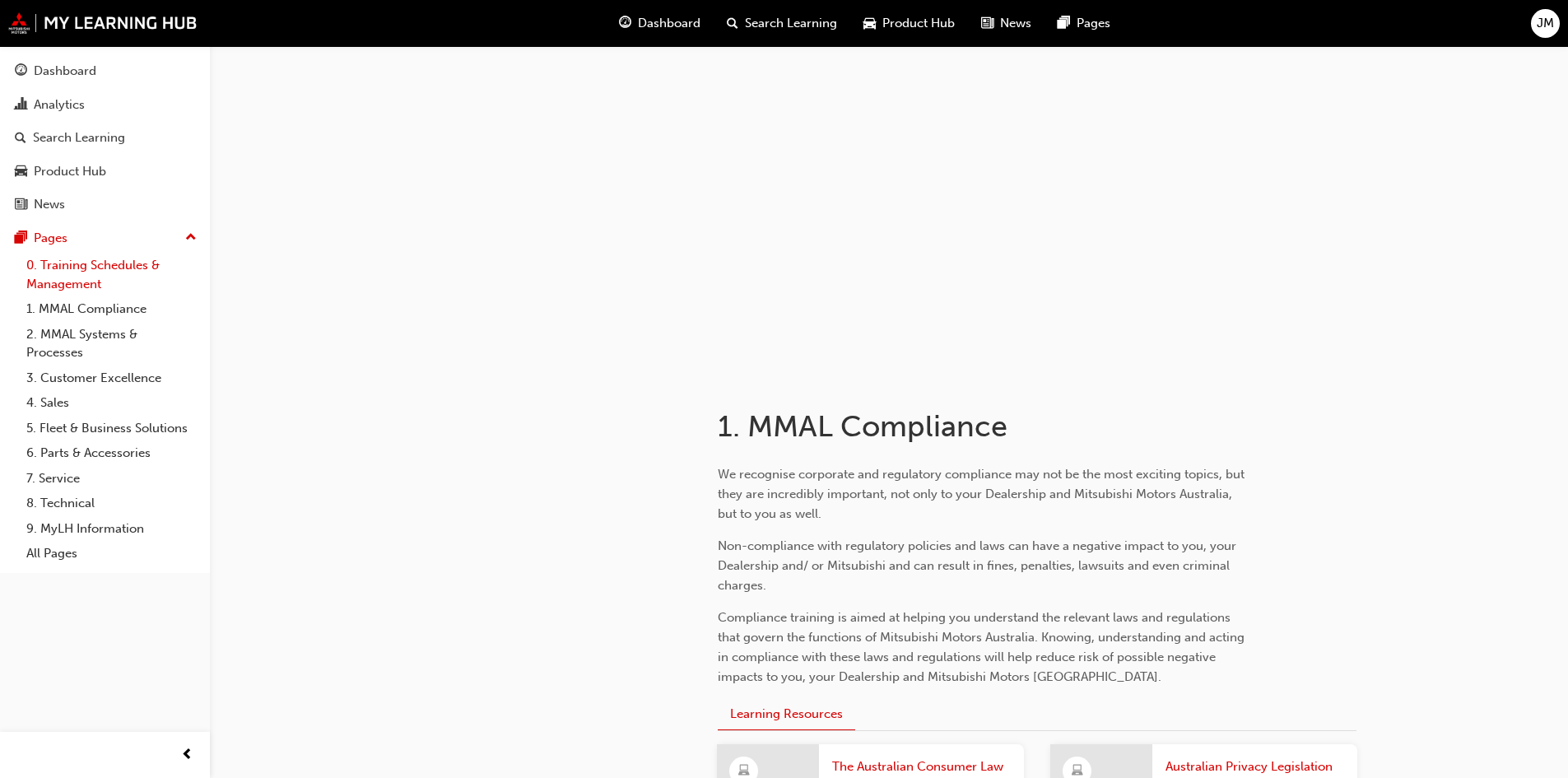
click at [86, 269] on link "0. Training Schedules & Management" at bounding box center [111, 274] width 184 height 44
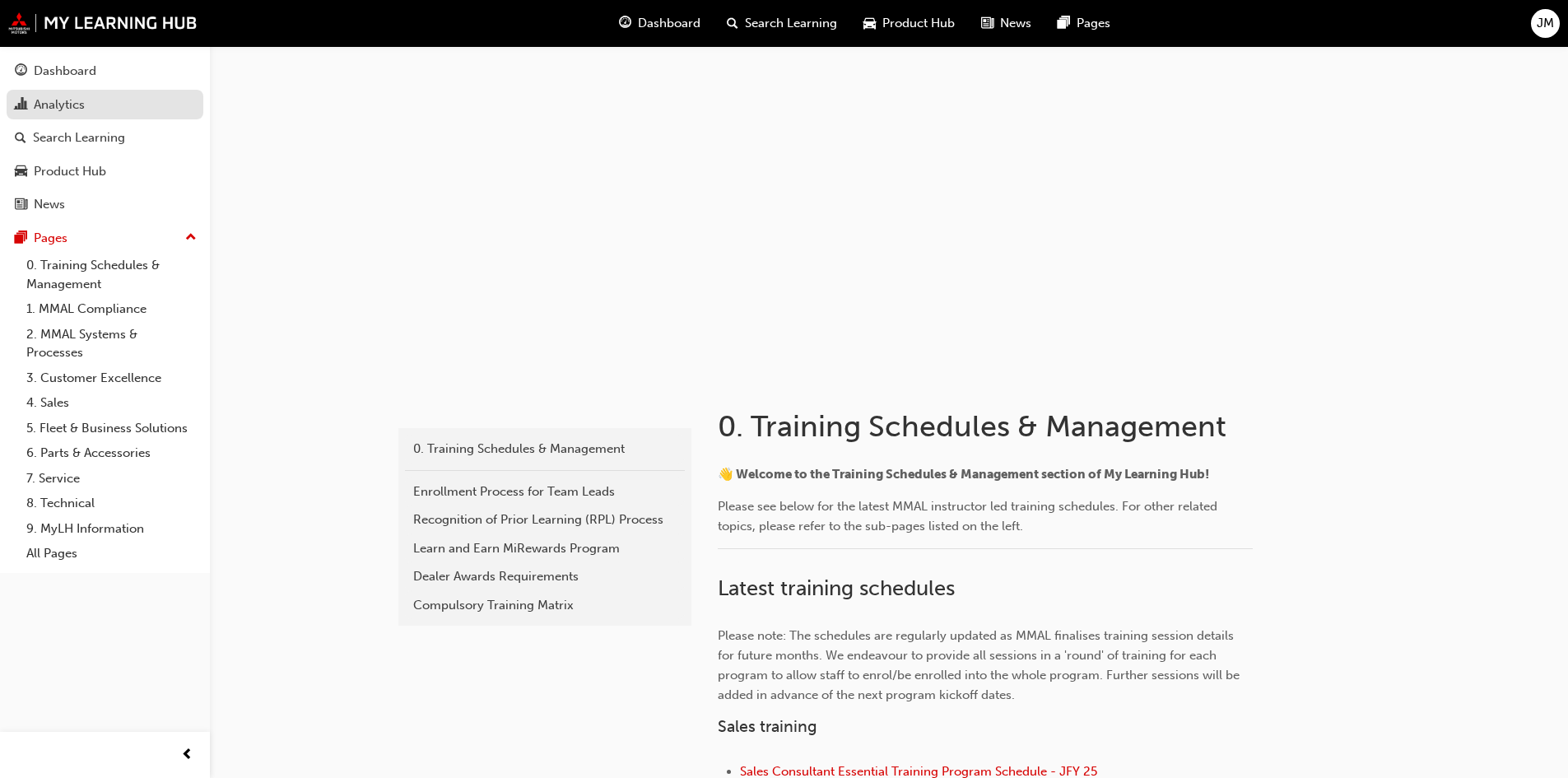
click at [90, 99] on div "Analytics" at bounding box center [105, 105] width 180 height 21
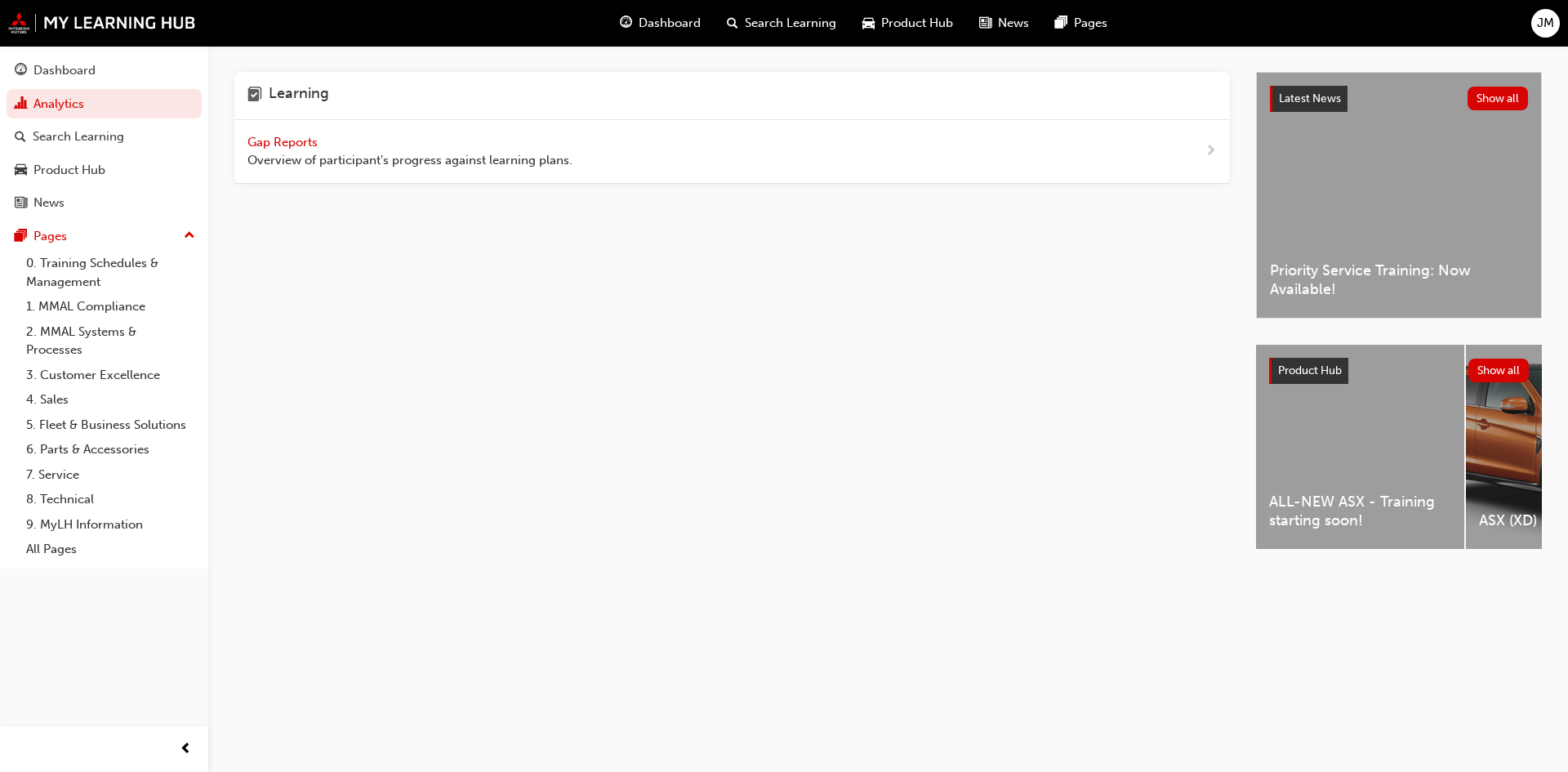
click at [290, 148] on span "Gap Reports" at bounding box center [284, 142] width 74 height 15
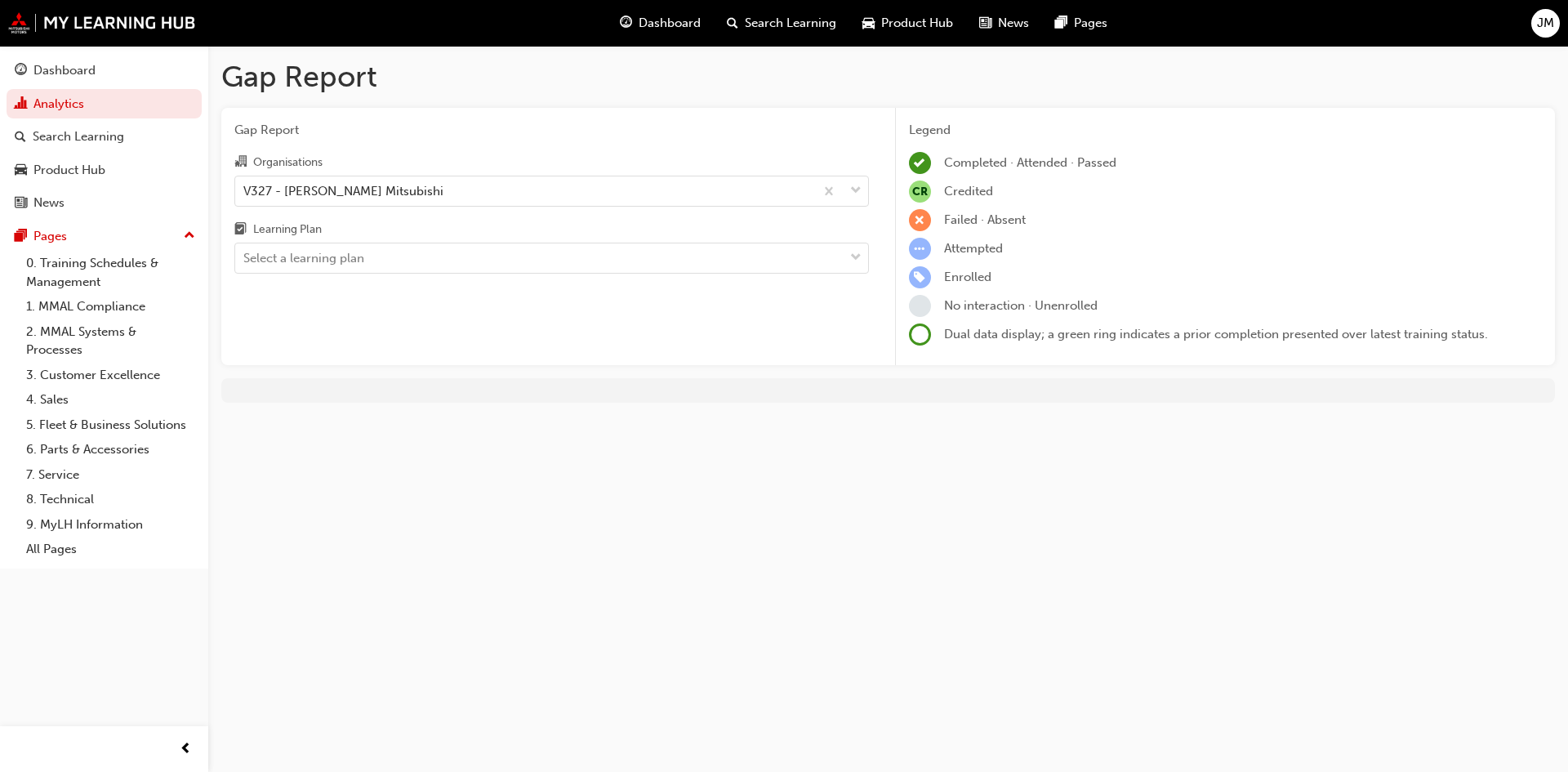
click at [293, 226] on div "Learning Plan" at bounding box center [287, 229] width 68 height 16
click at [245, 251] on input "Learning Plan Select a learning plan" at bounding box center [245, 258] width 2 height 14
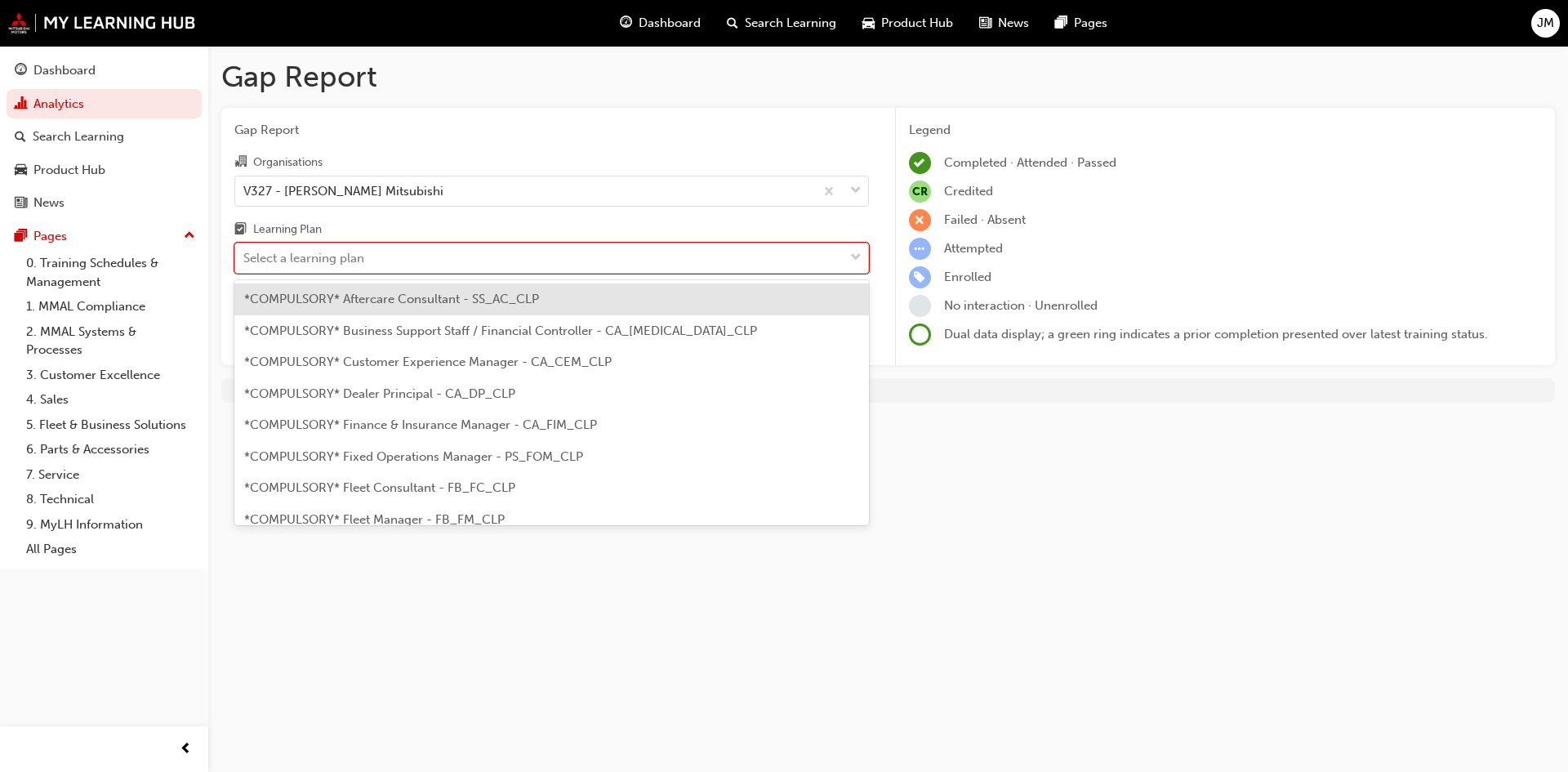
click at [335, 260] on div "Select a learning plan" at bounding box center [304, 258] width 121 height 19
click at [245, 260] on input "Learning Plan option *COMPULSORY* Aftercare Consultant - SS_AC_CLP focused, 1 o…" at bounding box center [245, 258] width 2 height 14
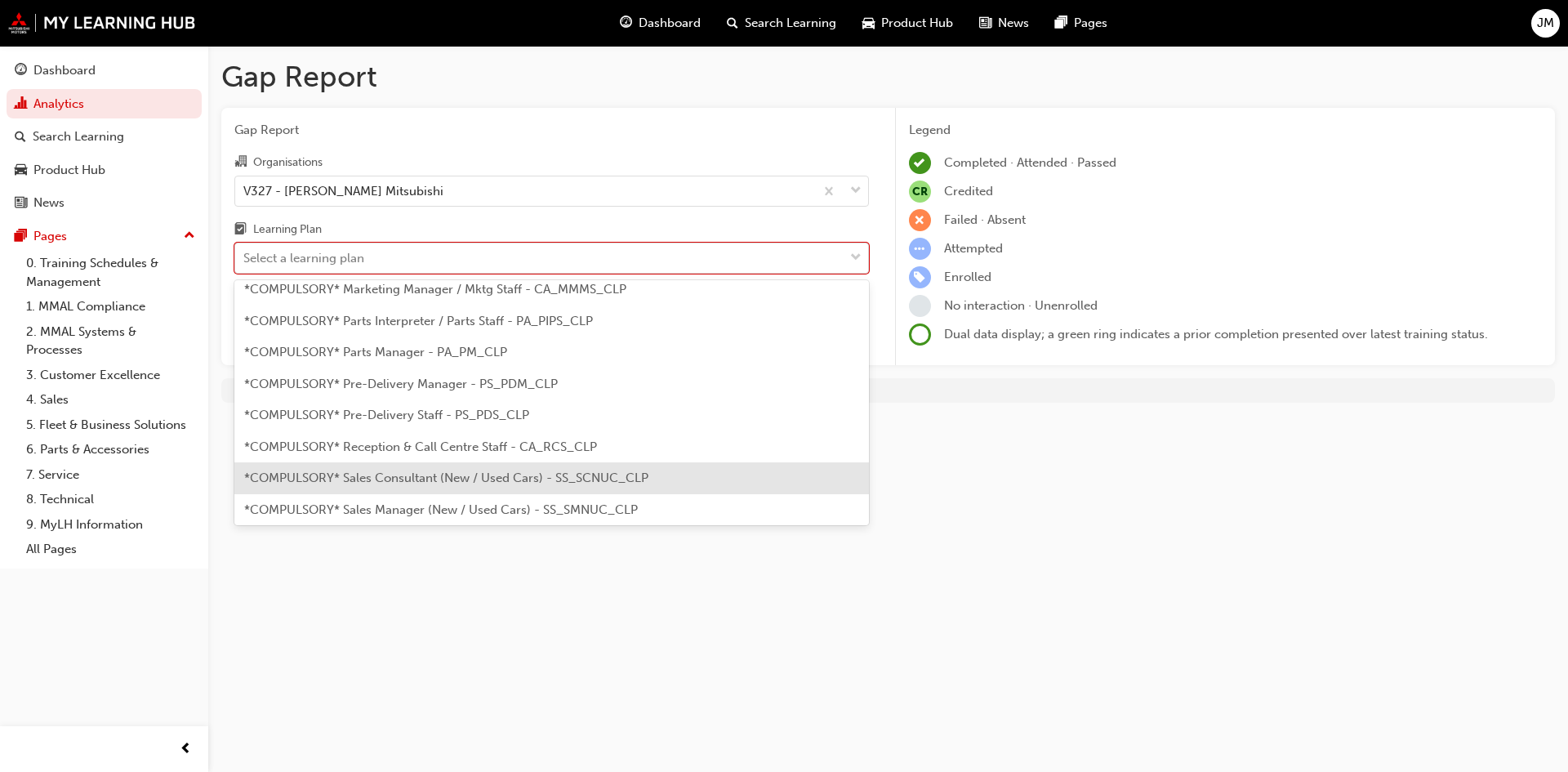
scroll to position [325, 0]
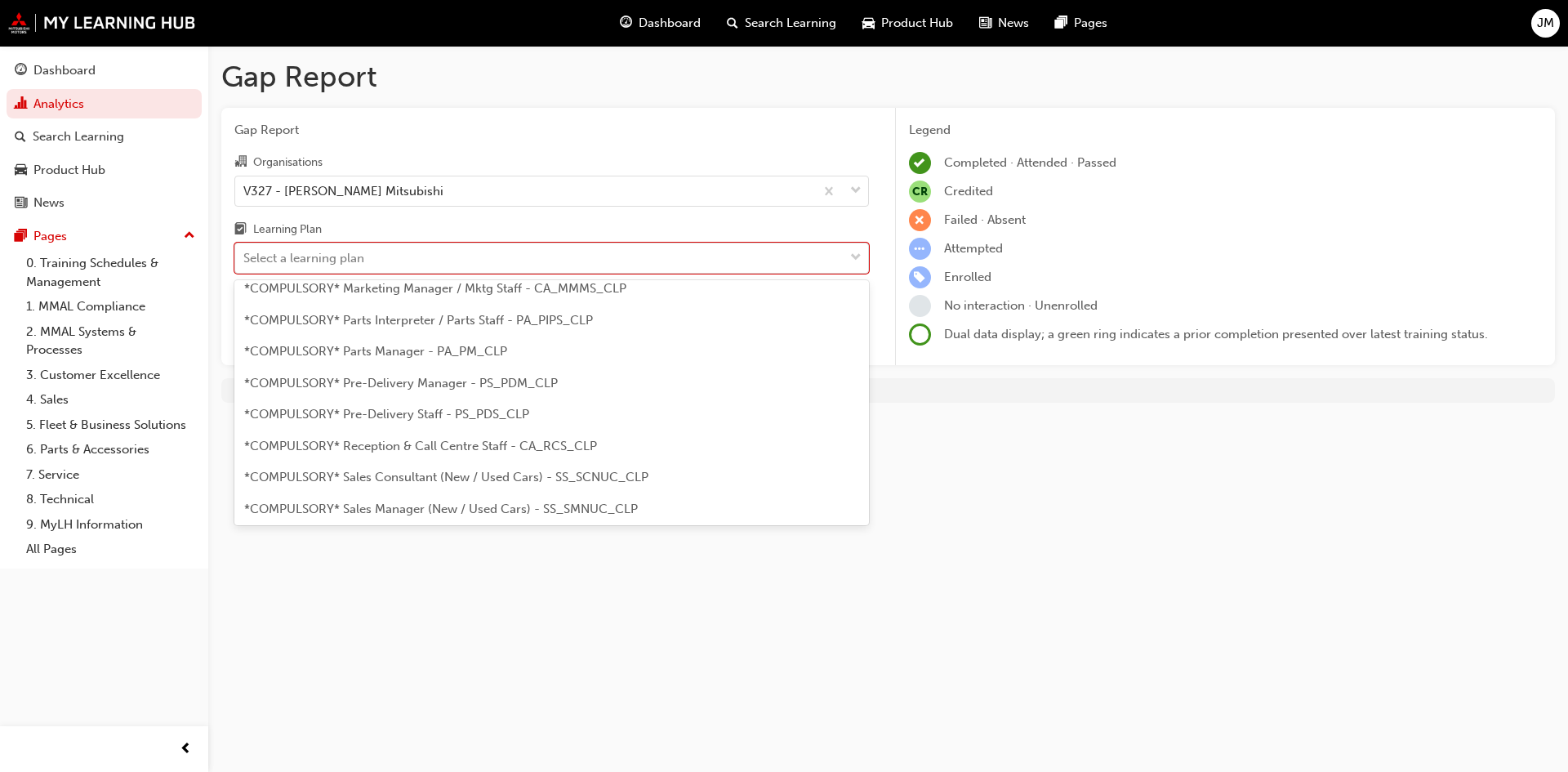
click at [414, 485] on div "*COMPULSORY* Sales Consultant (New / Used Cars) - SS_SCNUC_CLP" at bounding box center [552, 478] width 635 height 32
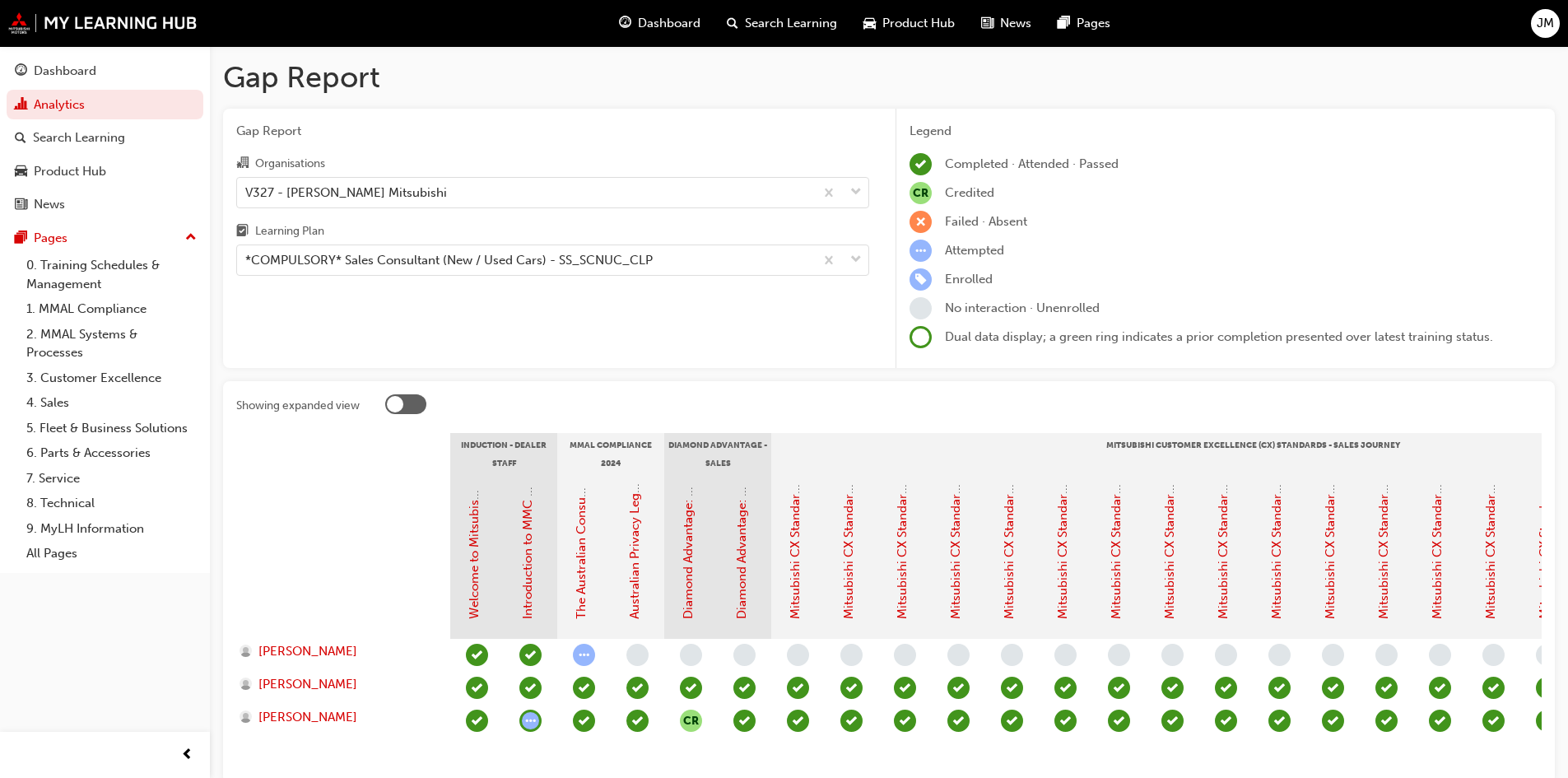
click at [582, 664] on span "learningRecordVerb_ATTEMPT-icon" at bounding box center [584, 654] width 22 height 22
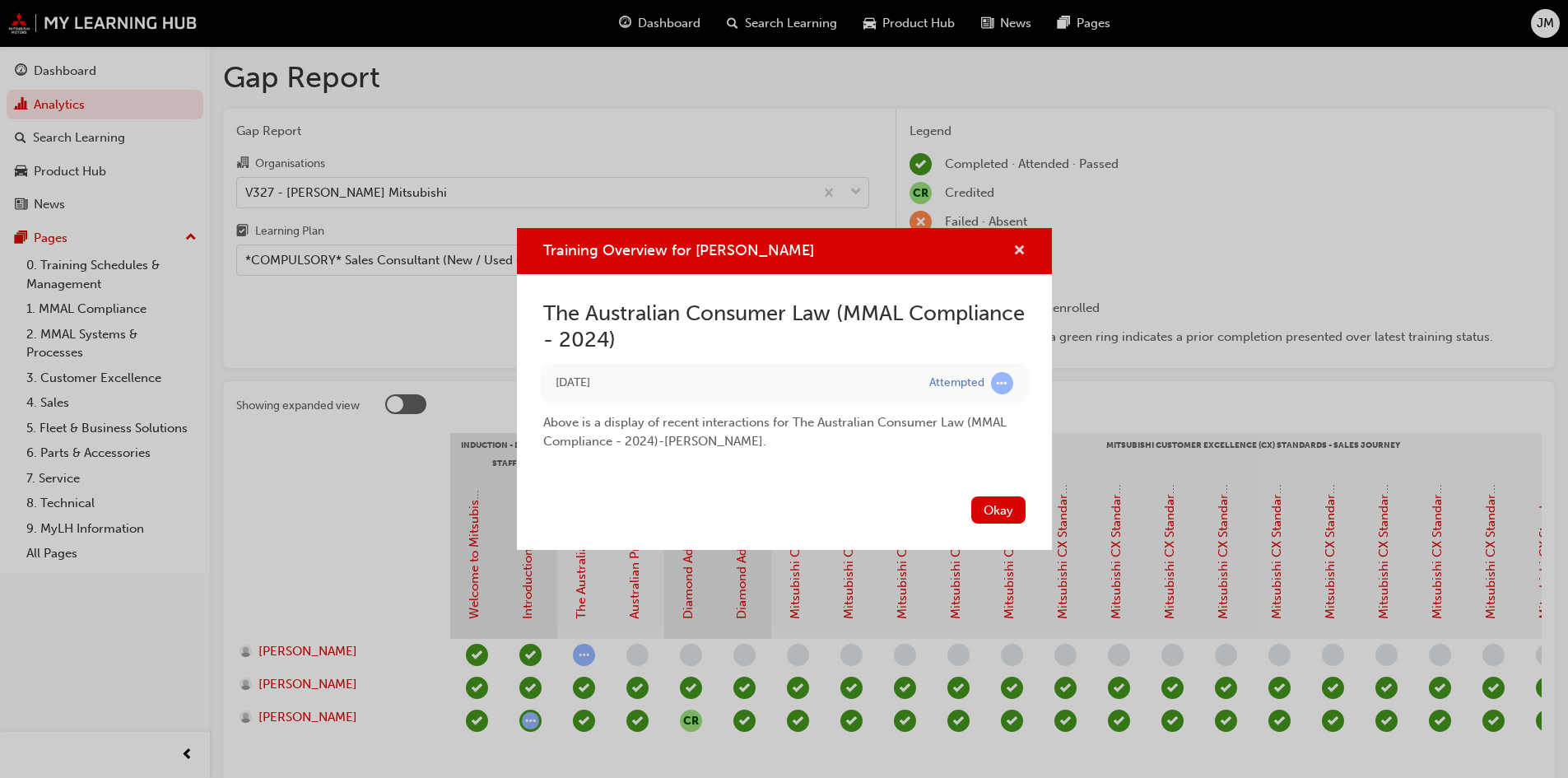
click at [1013, 251] on span "cross-icon" at bounding box center [1019, 252] width 13 height 15
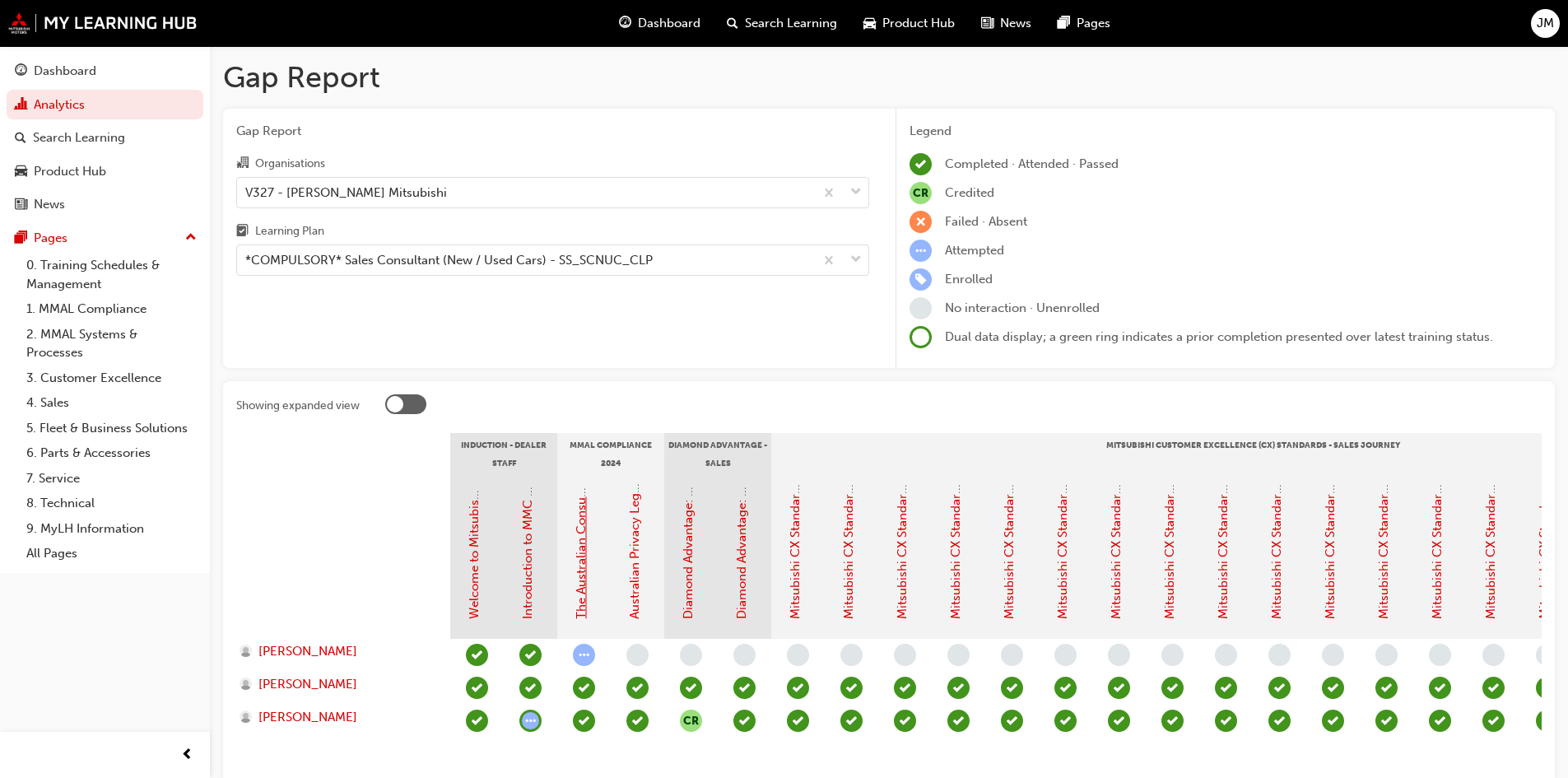
click at [581, 569] on link "The Australian Consumer Law (MMAL Compliance - 2024)" at bounding box center [581, 453] width 15 height 333
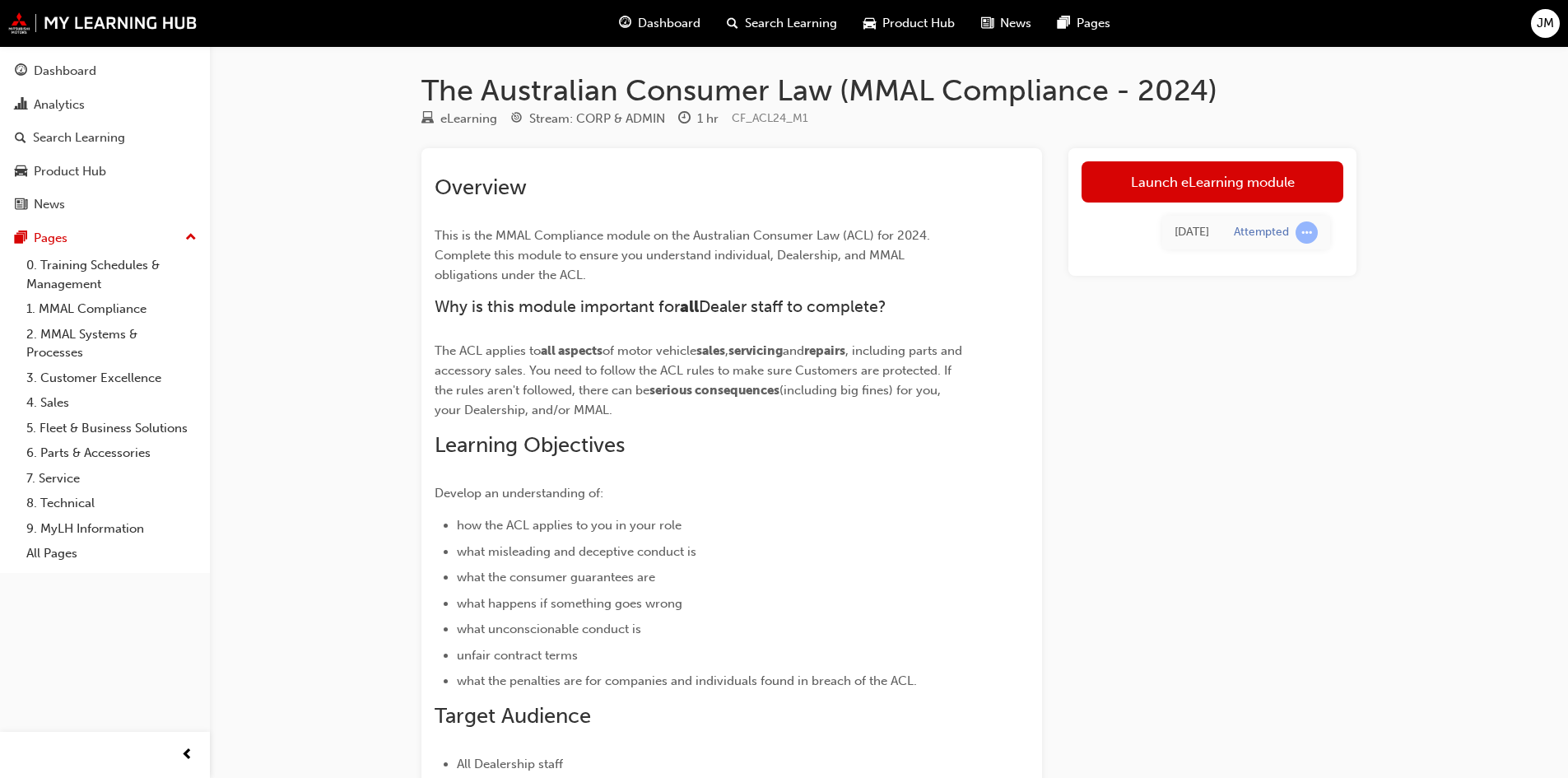
drag, startPoint x: 1196, startPoint y: 173, endPoint x: 1206, endPoint y: 180, distance: 12.2
click at [1197, 172] on link "Launch eLearning module" at bounding box center [1213, 182] width 262 height 41
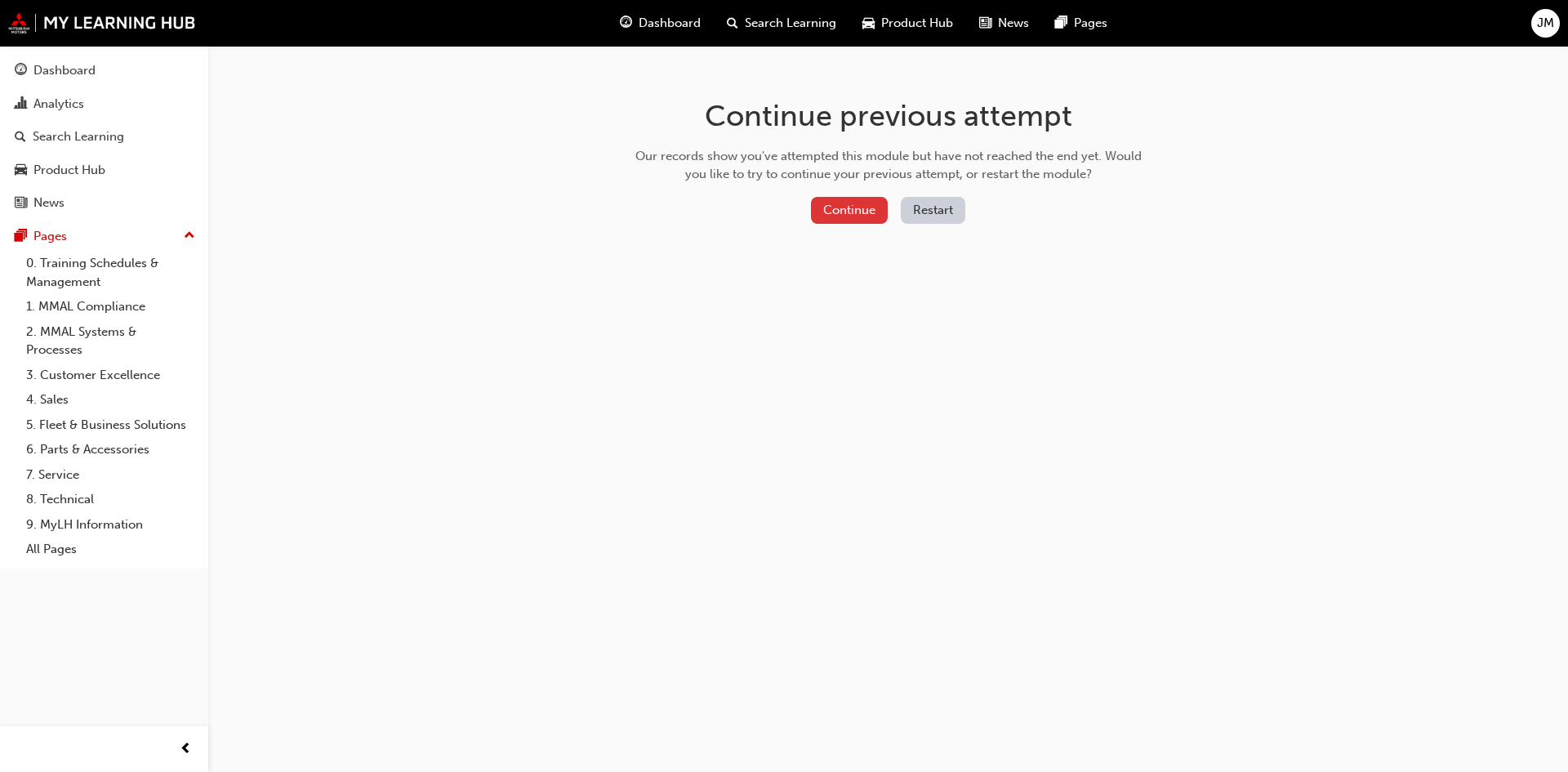
click at [864, 221] on button "Continue" at bounding box center [849, 210] width 76 height 27
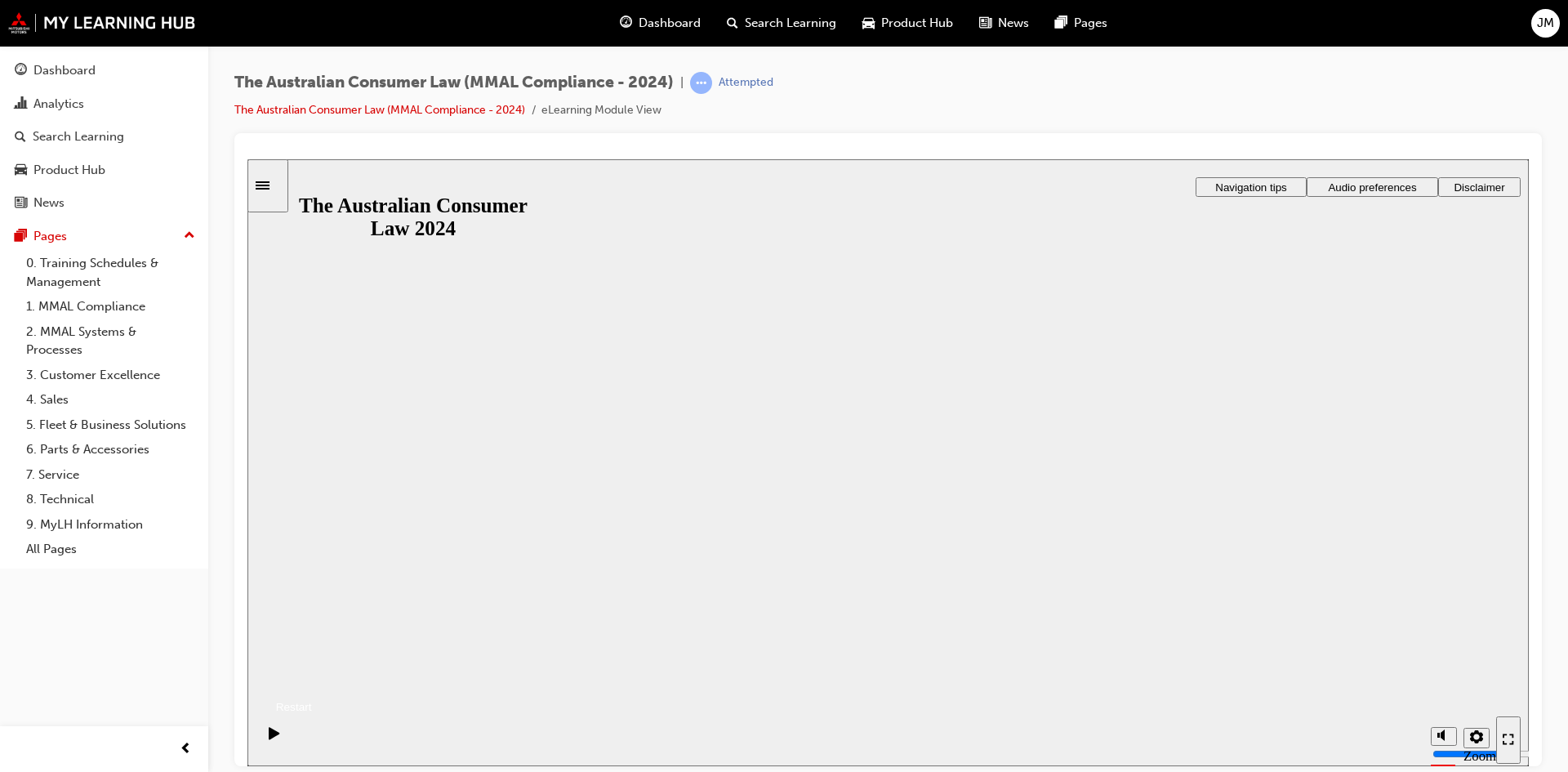
click at [312, 676] on button "Resume" at bounding box center [279, 687] width 65 height 21
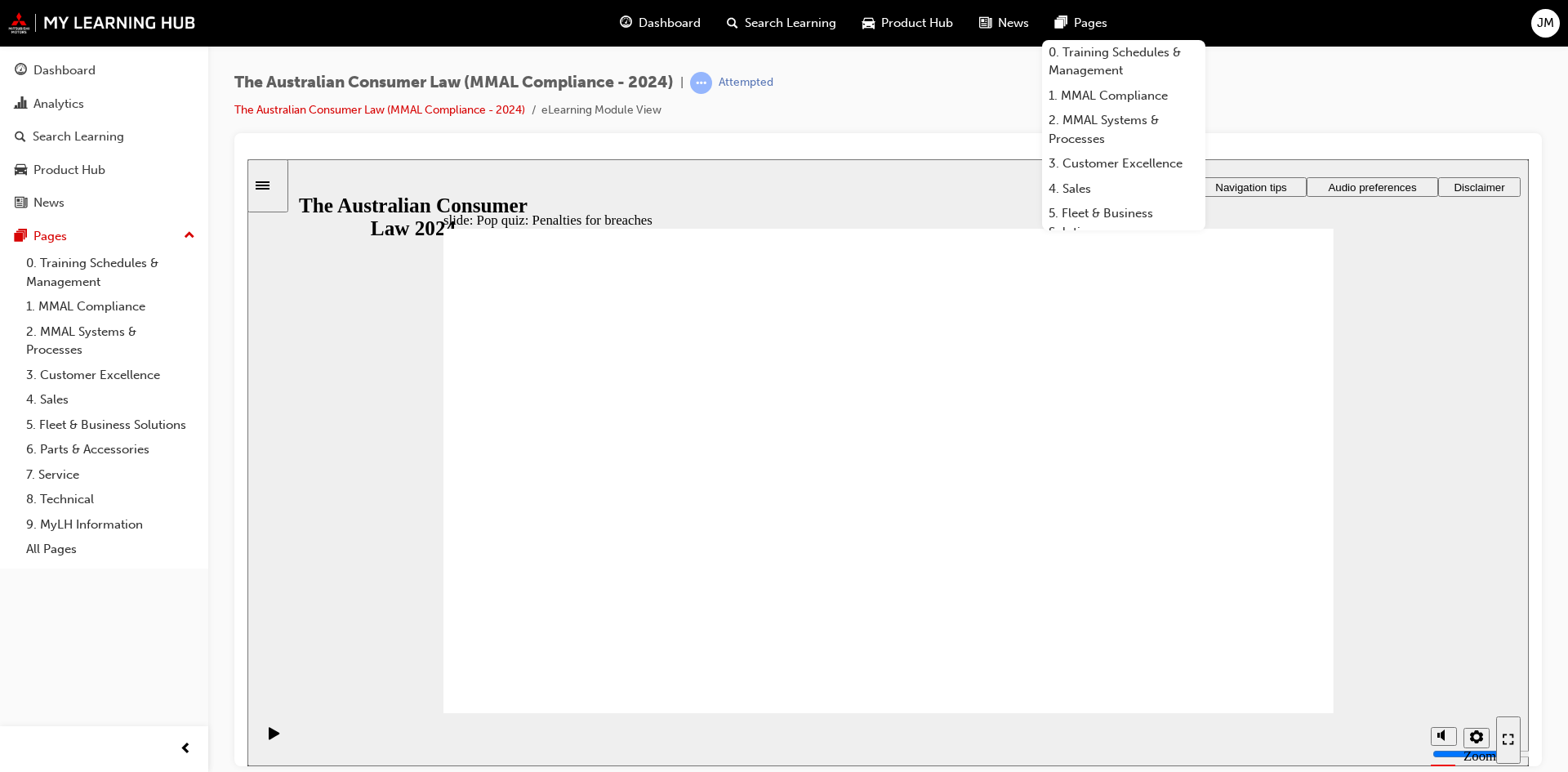
radio input "true"
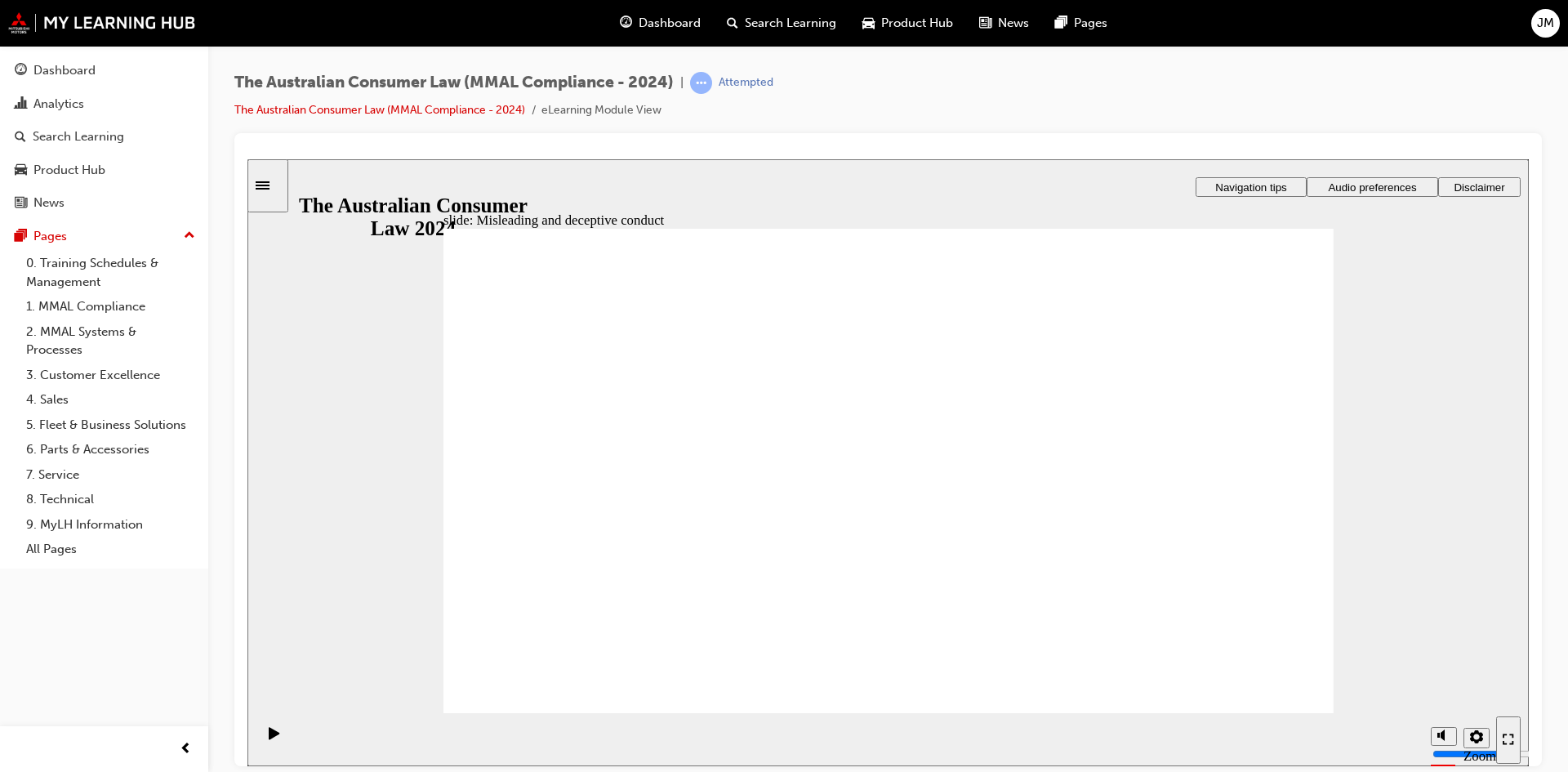
drag, startPoint x: 930, startPoint y: 437, endPoint x: 743, endPoint y: 591, distance: 242.2
drag, startPoint x: 863, startPoint y: 399, endPoint x: 1022, endPoint y: 553, distance: 221.4
drag, startPoint x: 935, startPoint y: 406, endPoint x: 768, endPoint y: 568, distance: 232.7
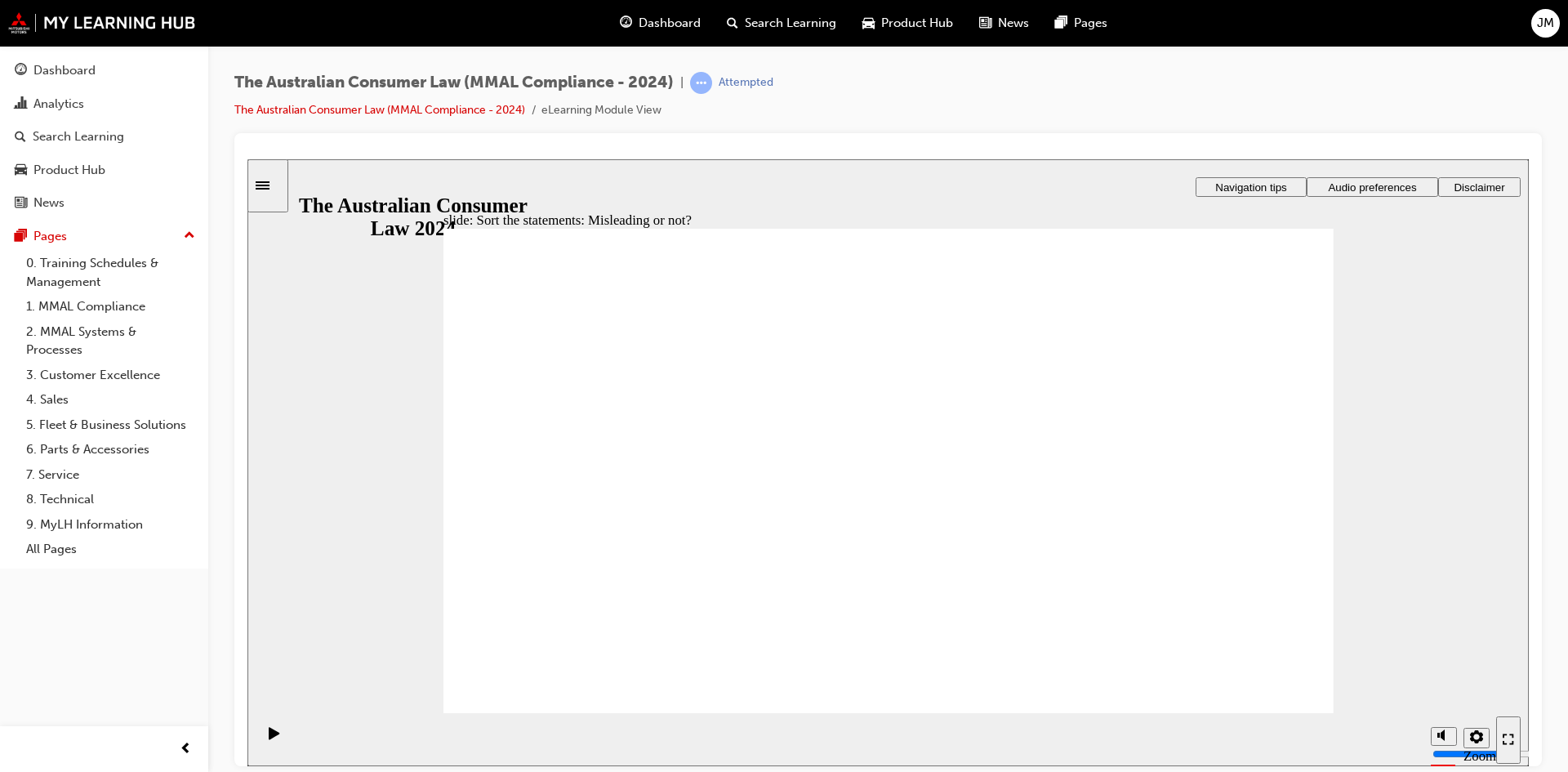
drag, startPoint x: 908, startPoint y: 426, endPoint x: 1084, endPoint y: 589, distance: 239.9
drag, startPoint x: 919, startPoint y: 419, endPoint x: 728, endPoint y: 568, distance: 242.2
drag, startPoint x: 913, startPoint y: 411, endPoint x: 727, endPoint y: 558, distance: 237.1
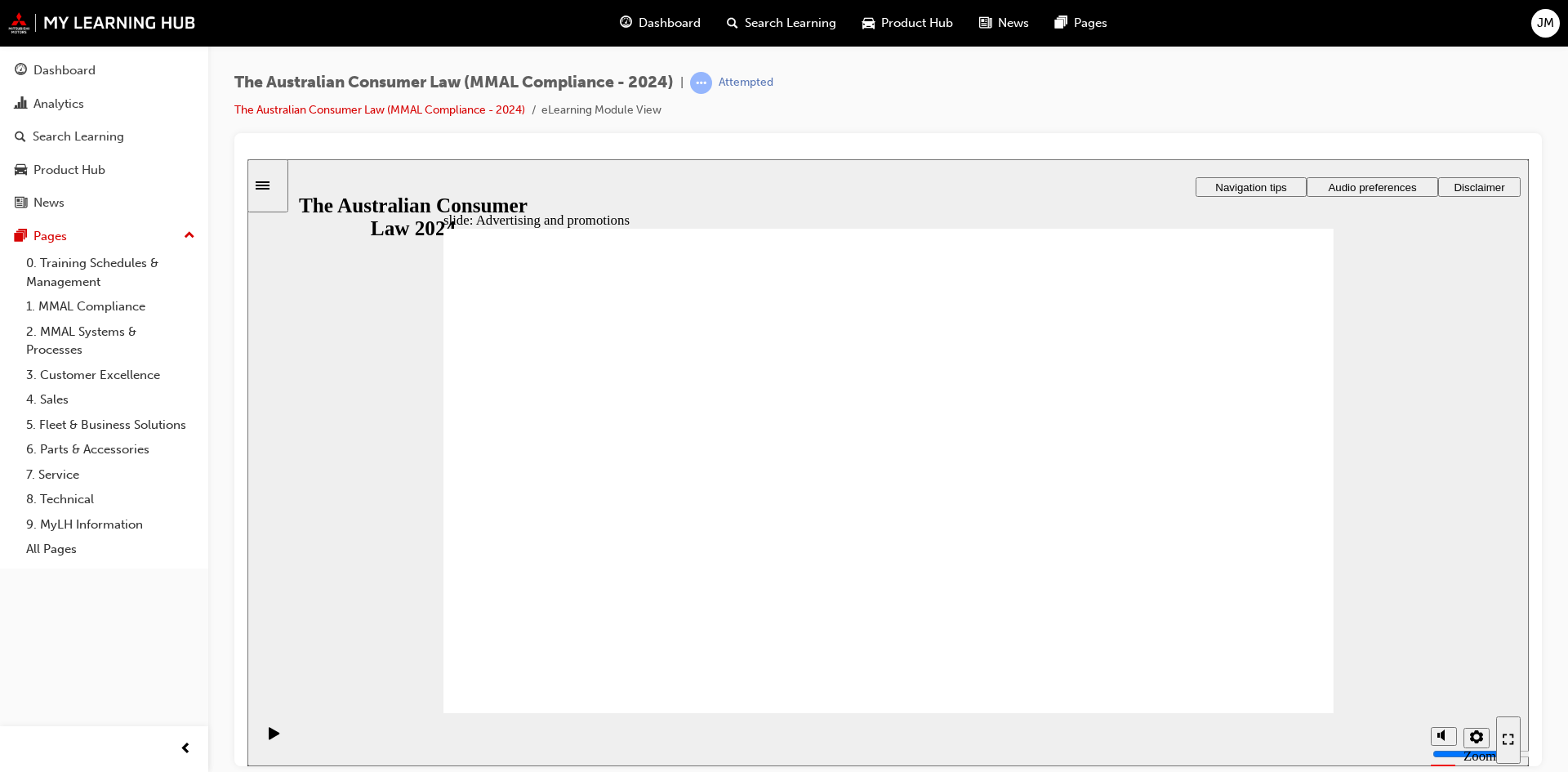
drag, startPoint x: 1190, startPoint y: 344, endPoint x: 1247, endPoint y: 412, distance: 88.7
drag, startPoint x: 1238, startPoint y: 686, endPoint x: 1237, endPoint y: 695, distance: 9.1
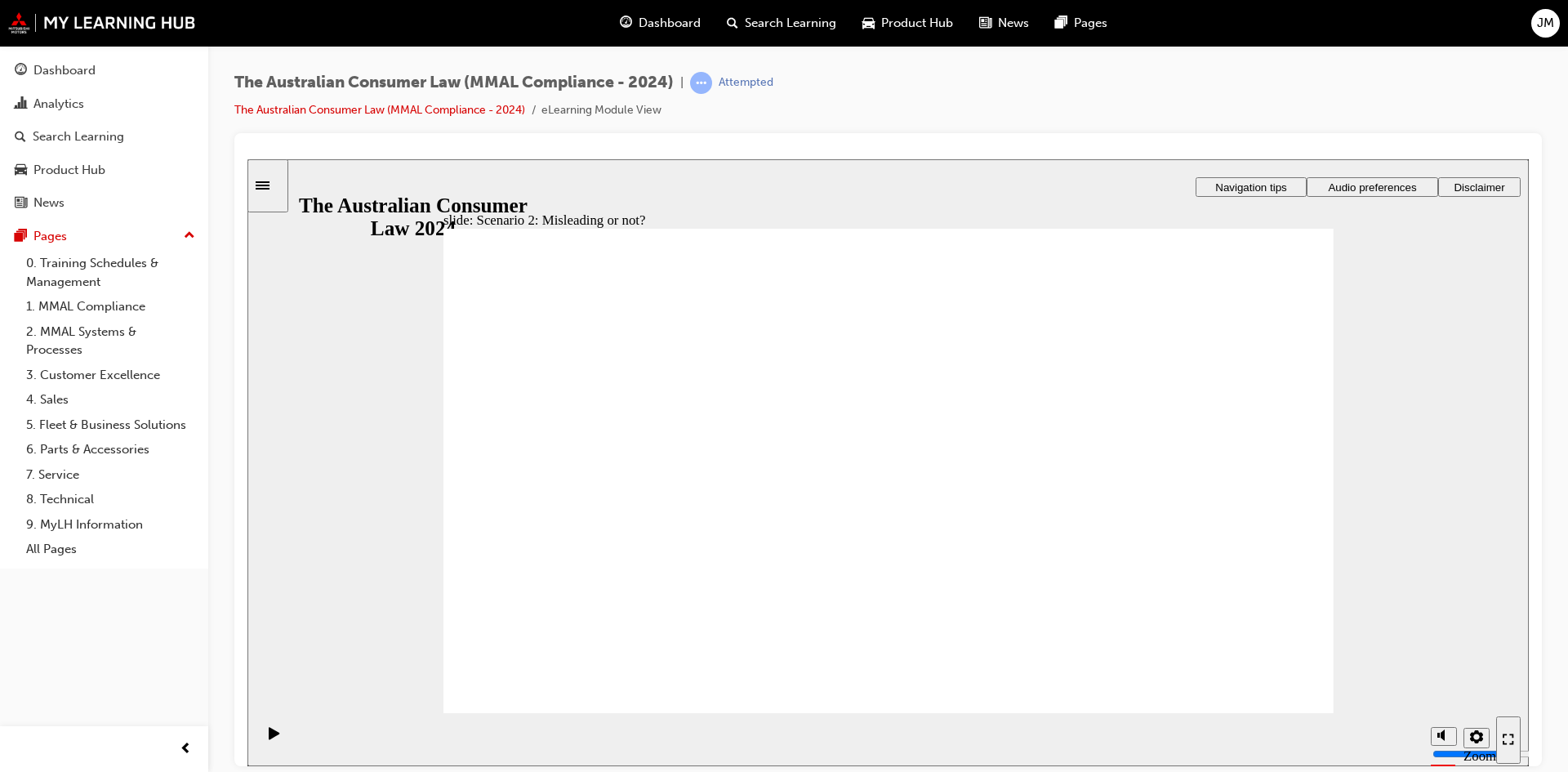
drag, startPoint x: 966, startPoint y: 455, endPoint x: 968, endPoint y: 469, distance: 14.1
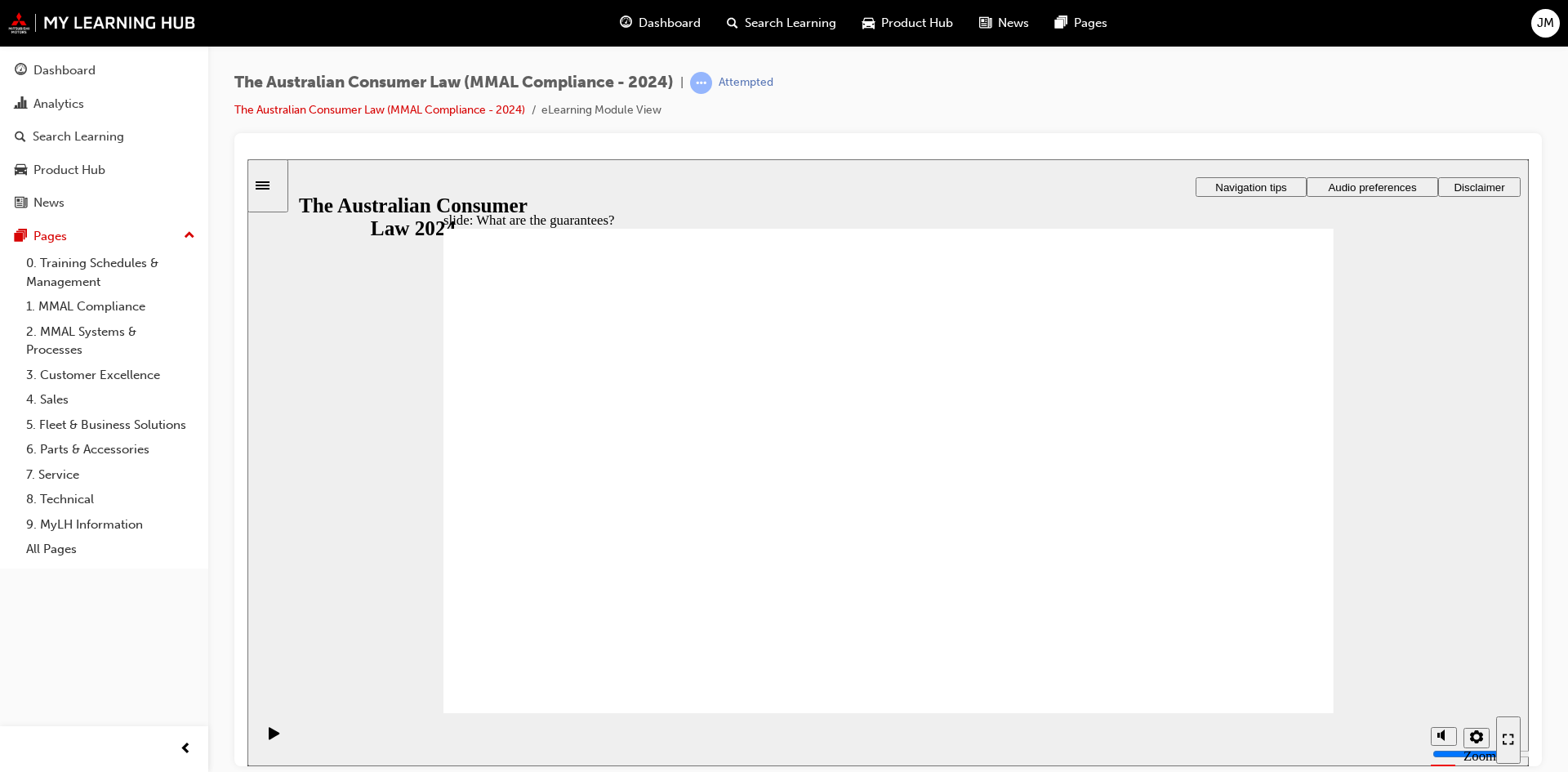
drag, startPoint x: 1271, startPoint y: 697, endPoint x: 1265, endPoint y: 691, distance: 8.5
drag, startPoint x: 1279, startPoint y: 712, endPoint x: 1272, endPoint y: 704, distance: 10.6
click at [1272, 704] on div "slide: When do consumer guarantees apply to vehicle sales and servicing? Rectan…" at bounding box center [888, 462] width 1282 height 607
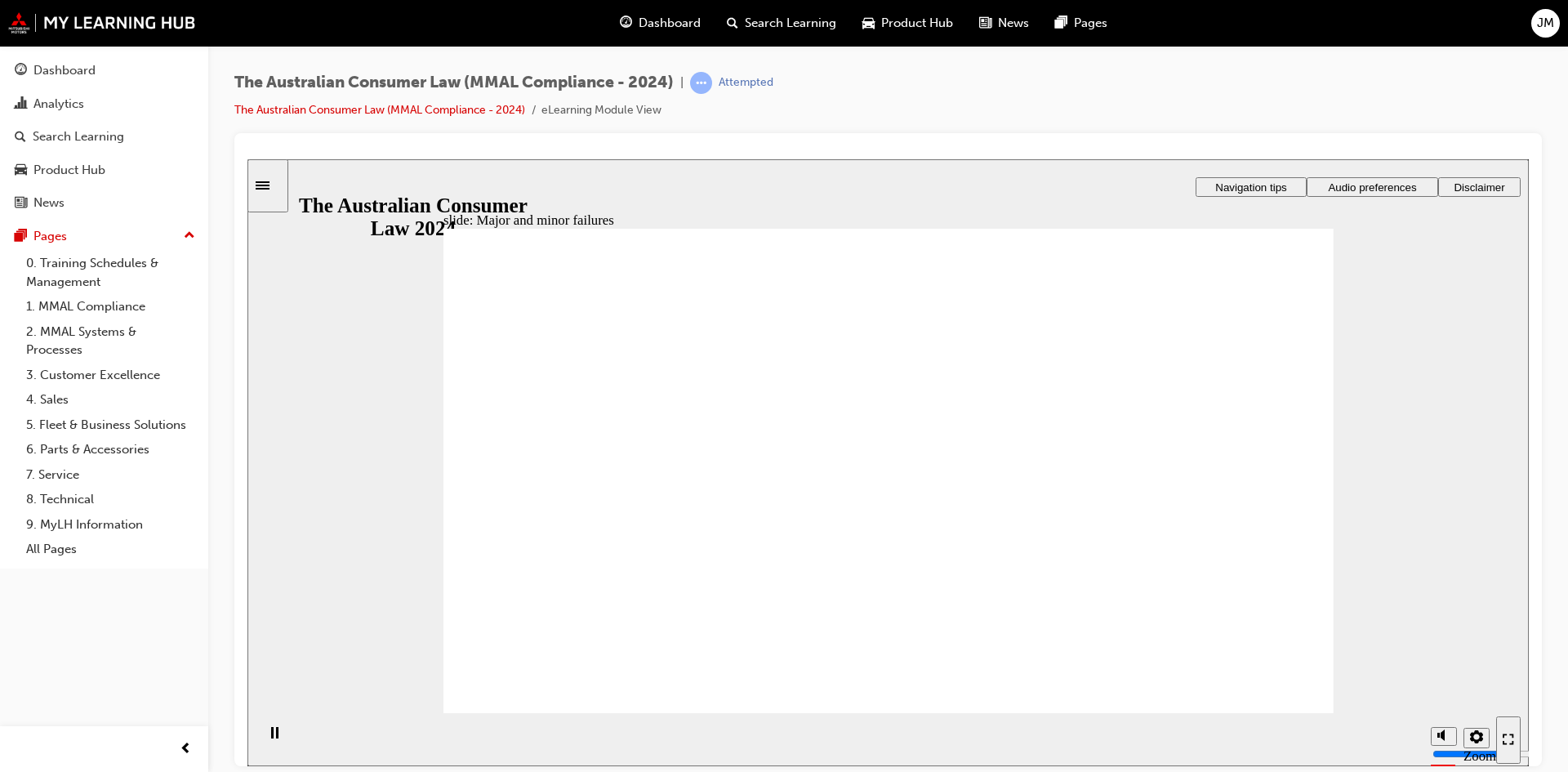
drag, startPoint x: 1264, startPoint y: 675, endPoint x: 1257, endPoint y: 661, distance: 15.7
drag, startPoint x: 875, startPoint y: 405, endPoint x: 1130, endPoint y: 589, distance: 314.5
drag, startPoint x: 846, startPoint y: 411, endPoint x: 630, endPoint y: 573, distance: 270.0
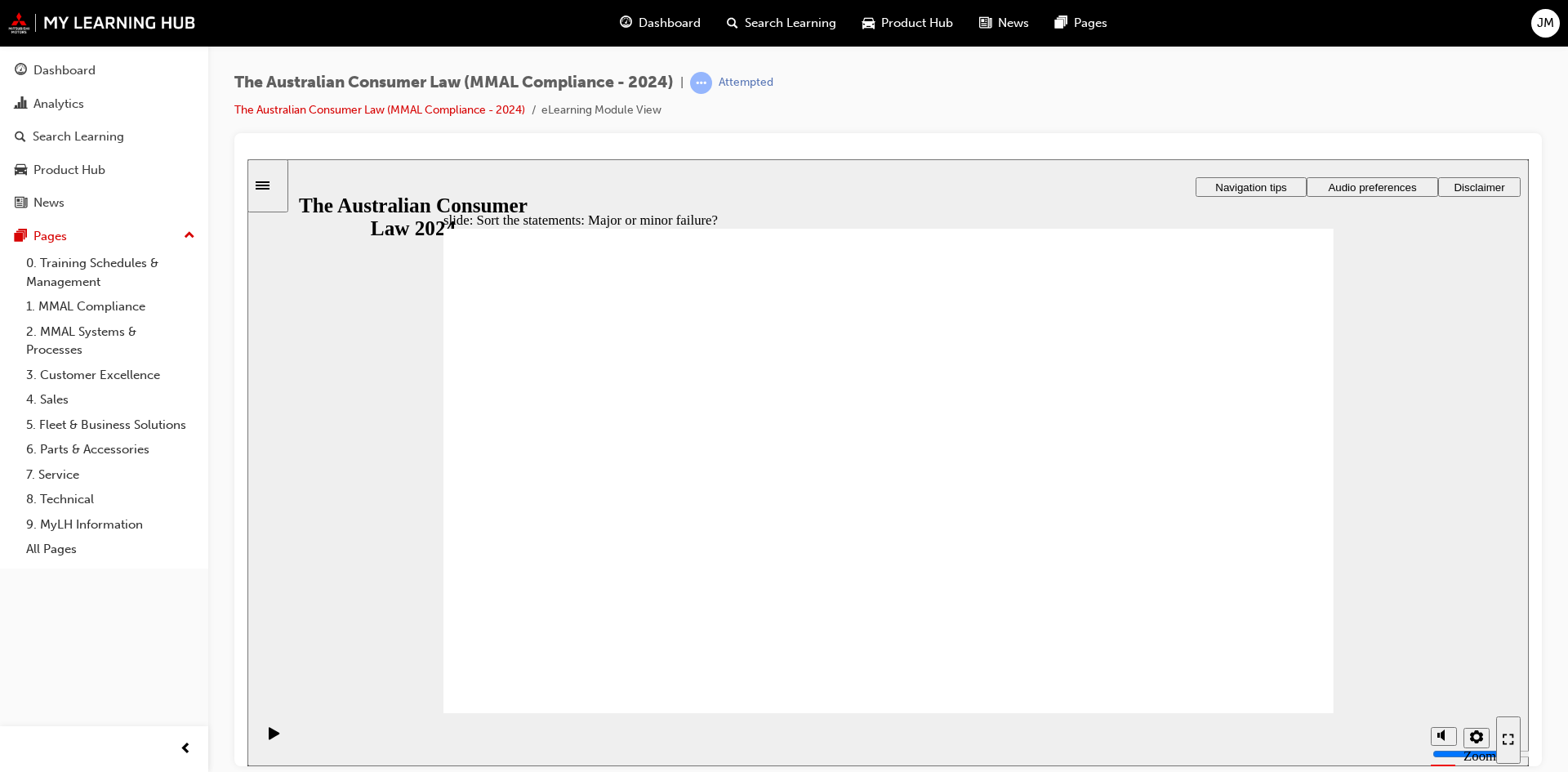
drag, startPoint x: 1141, startPoint y: 435, endPoint x: 1245, endPoint y: 615, distance: 207.9
drag, startPoint x: 954, startPoint y: 418, endPoint x: 735, endPoint y: 585, distance: 275.4
drag, startPoint x: 955, startPoint y: 391, endPoint x: 750, endPoint y: 567, distance: 270.2
